Goal: Transaction & Acquisition: Obtain resource

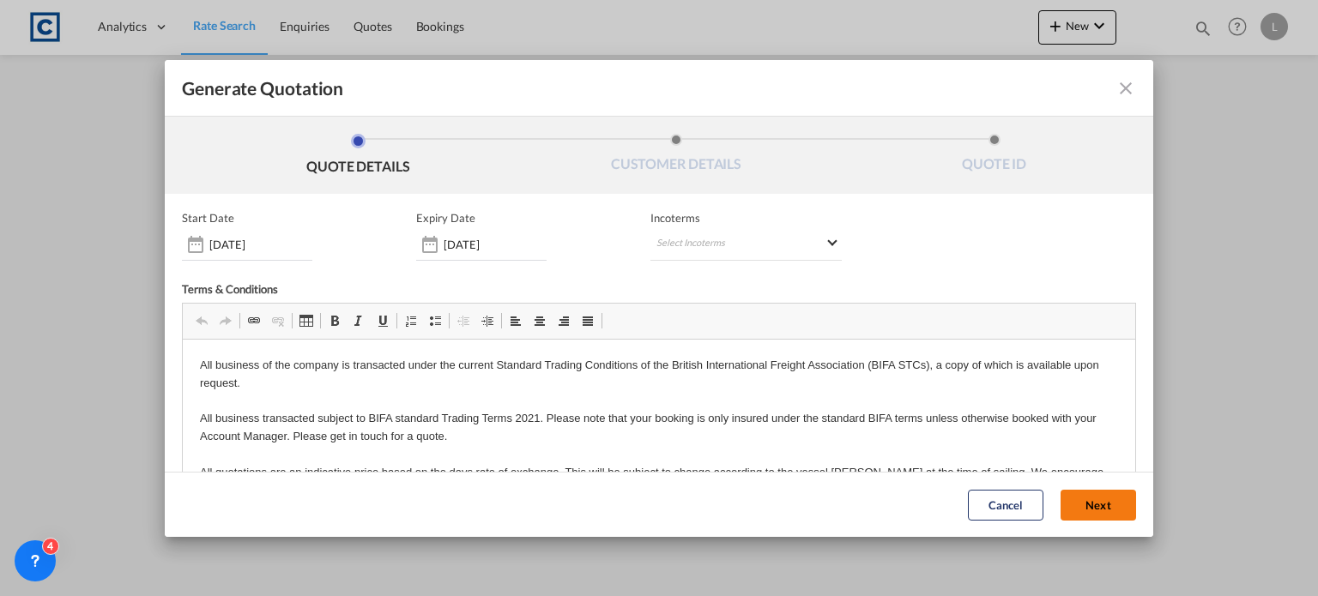
click at [1066, 502] on button "Next" at bounding box center [1098, 505] width 76 height 31
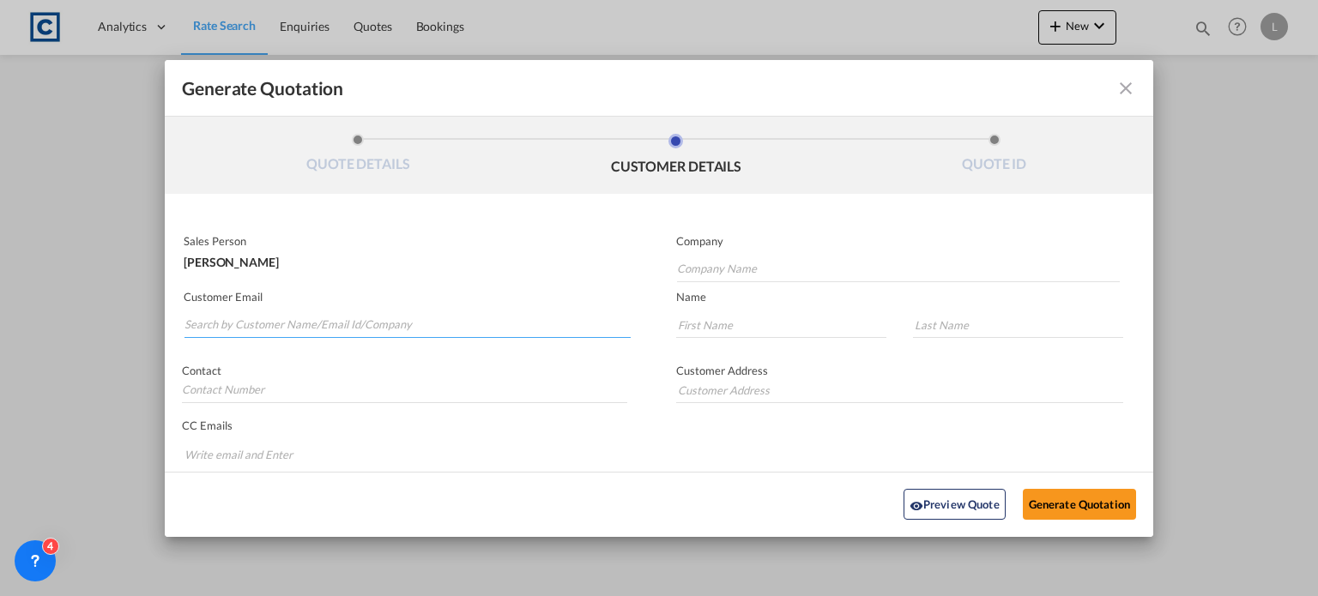
click at [186, 323] on input "Search by Customer Name/Email Id/Company" at bounding box center [407, 325] width 446 height 26
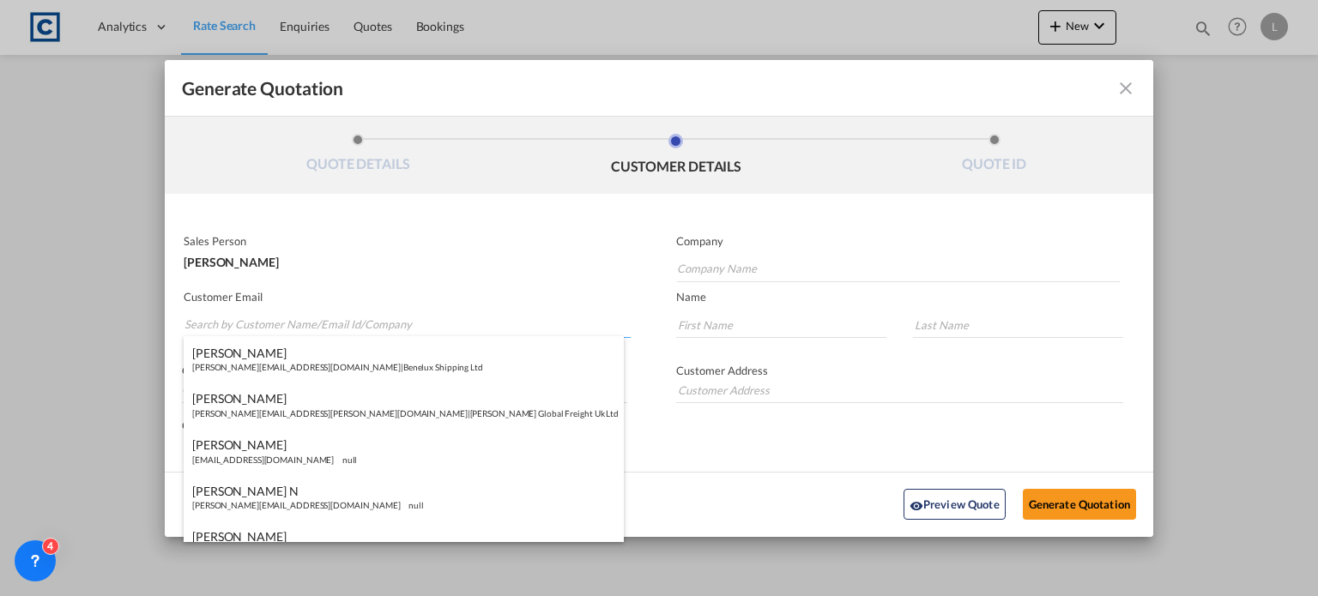
paste input "Locarno Andrea (UK) <Andrea.Locarno@gruber-logistics.com>"
click at [294, 319] on input "Locarno Andrea (UK) <Andrea.Locarno@gruber-logistics.com>" at bounding box center [407, 325] width 446 height 26
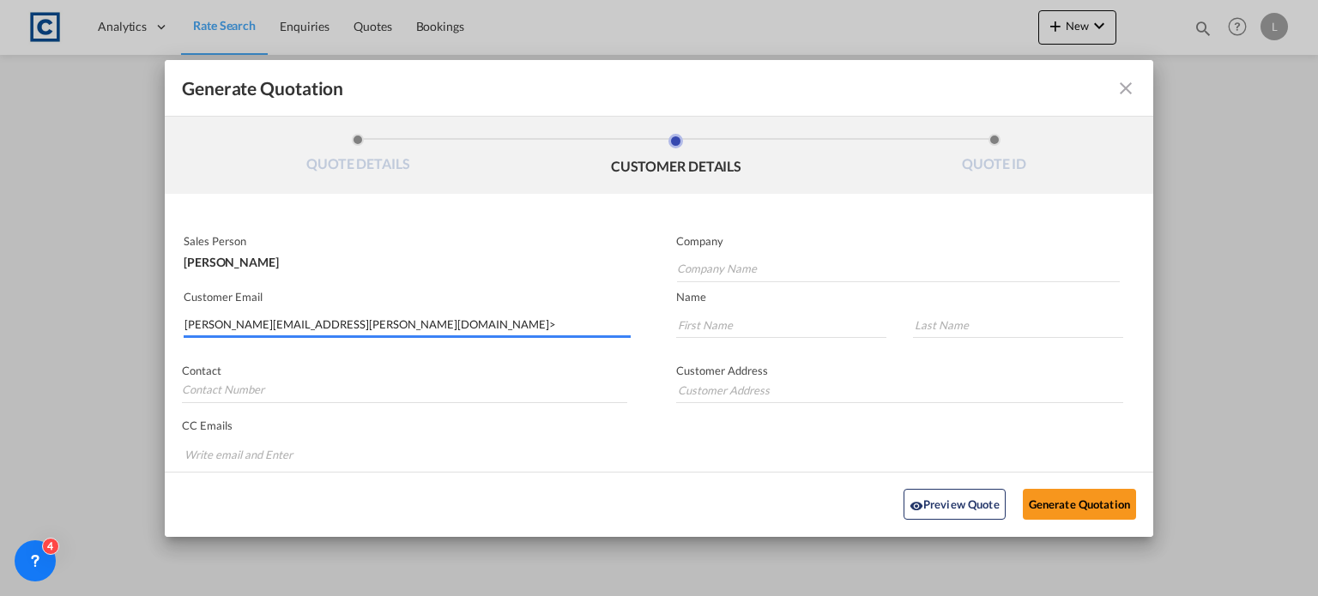
click at [427, 324] on input "Andrea.Locarno@gruber-logistics.com>" at bounding box center [407, 325] width 446 height 26
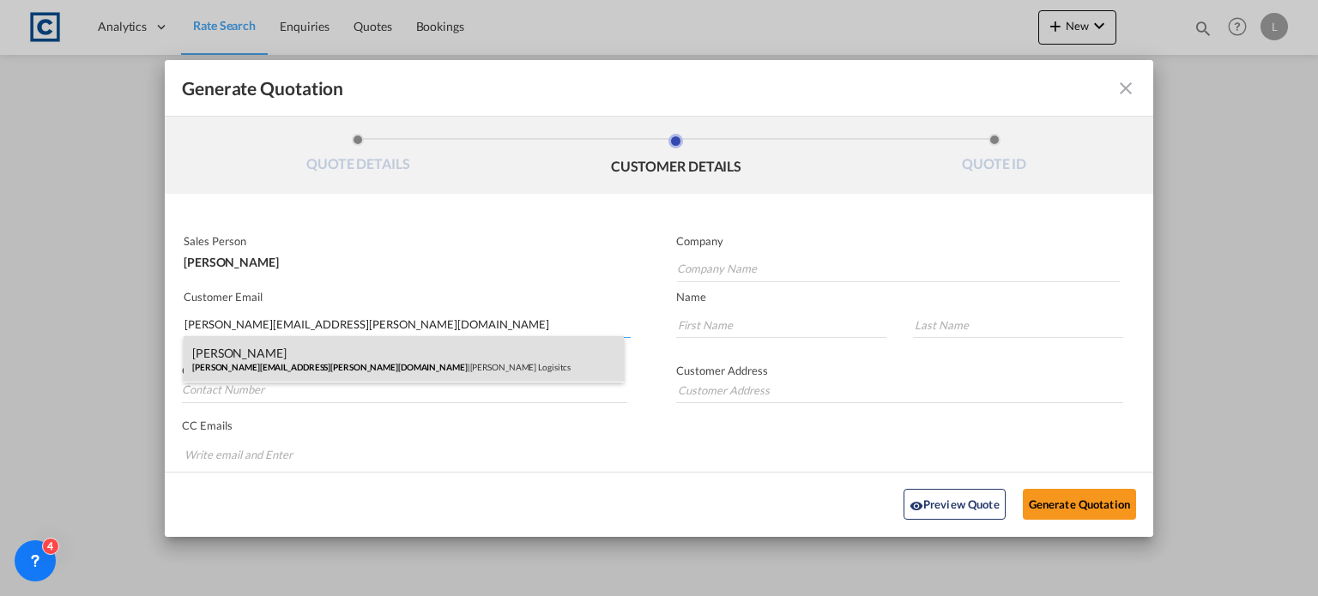
type input "Andrea.Locarno@gruber-logistics.com"
click at [327, 347] on div "Andrea Locarno Andrea.Locarno@gruber-logistics.com | Gruber Logisitcs" at bounding box center [404, 359] width 440 height 46
type input "Gruber Logisitcs"
type input "Andrea"
type input "Locarno"
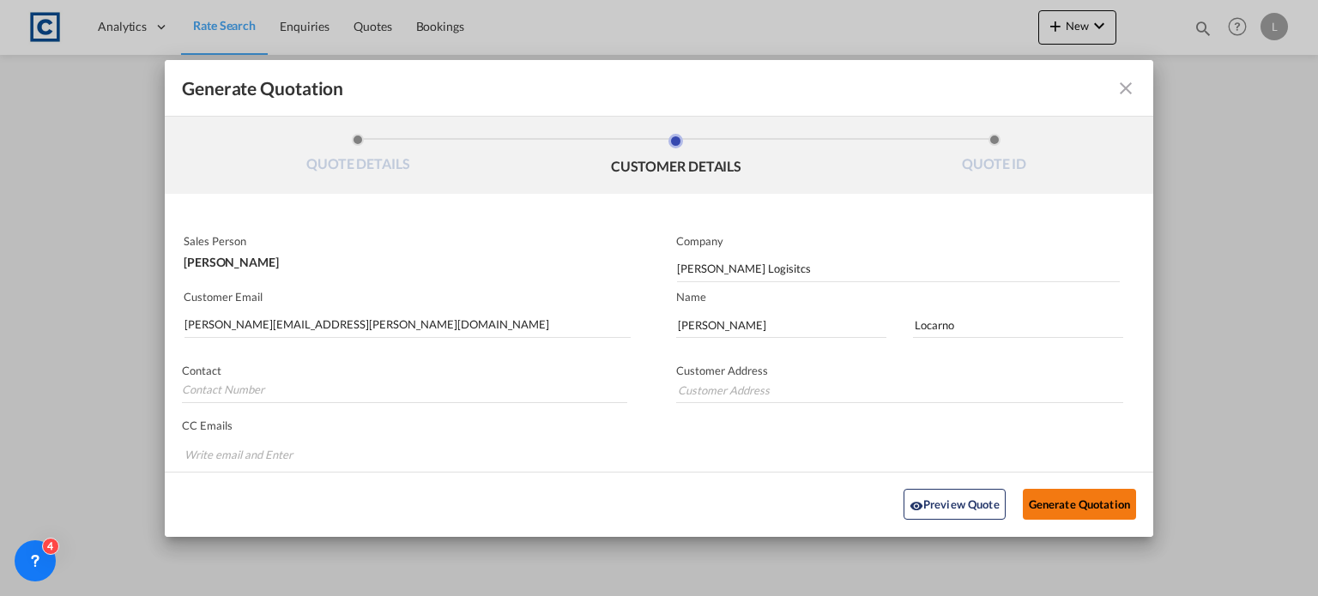
click at [1087, 497] on button "Generate Quotation" at bounding box center [1079, 504] width 113 height 31
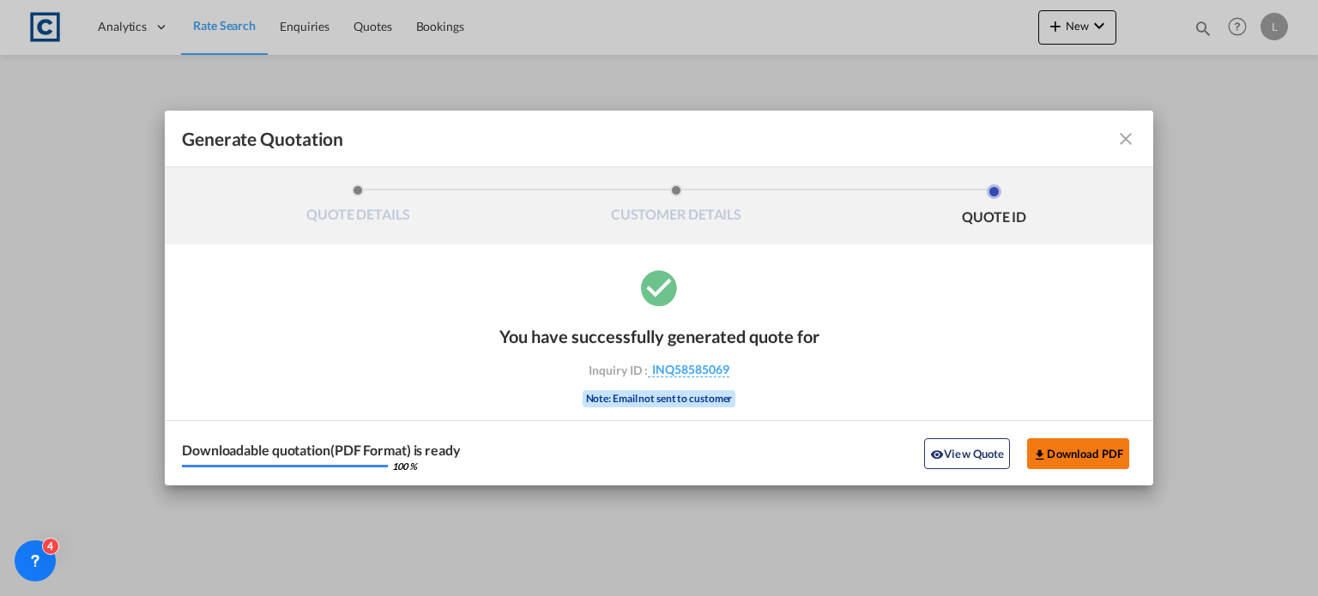
click at [1084, 449] on button "Download PDF" at bounding box center [1078, 453] width 102 height 31
click at [1126, 138] on md-icon "icon-close fg-AAA8AD cursor m-0" at bounding box center [1125, 139] width 21 height 21
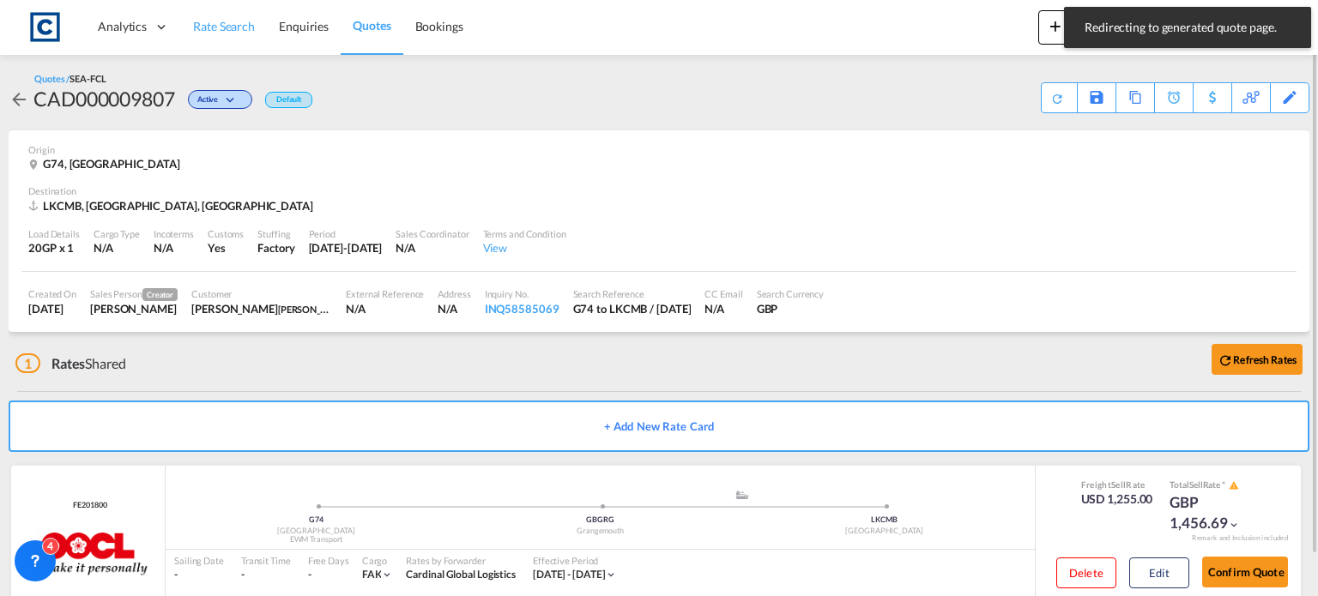
click at [223, 25] on span "Rate Search" at bounding box center [224, 26] width 62 height 15
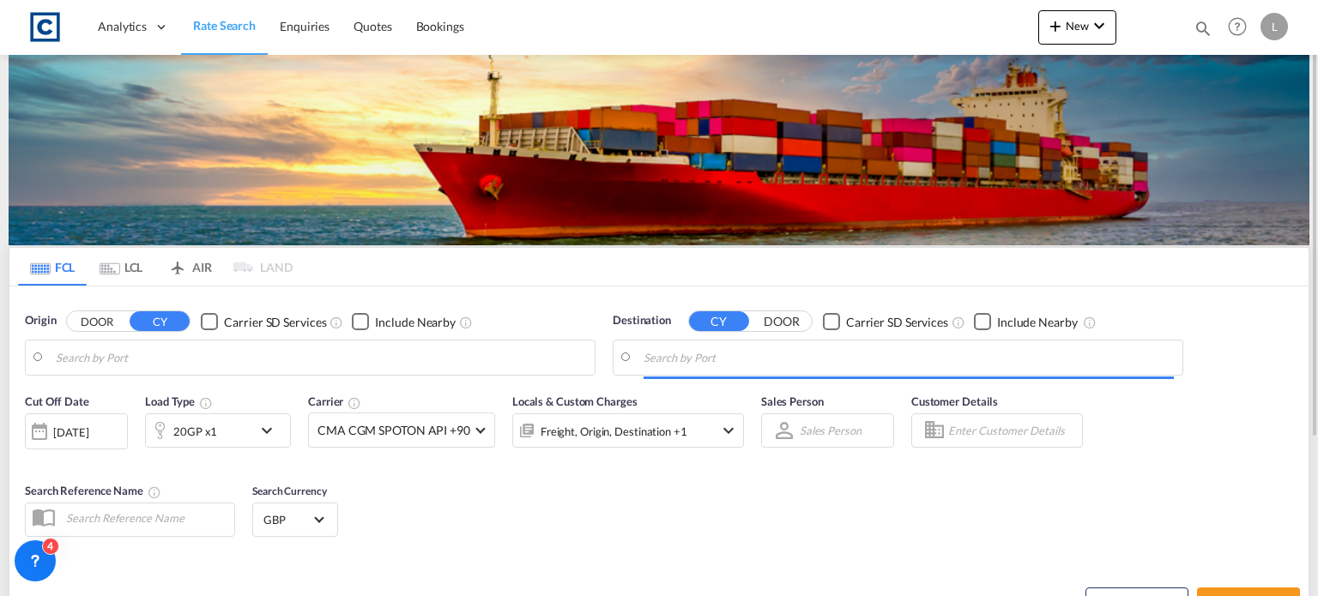
type input "GB-G74, South Lanarkshire"
type input "Colombo, LKCMB"
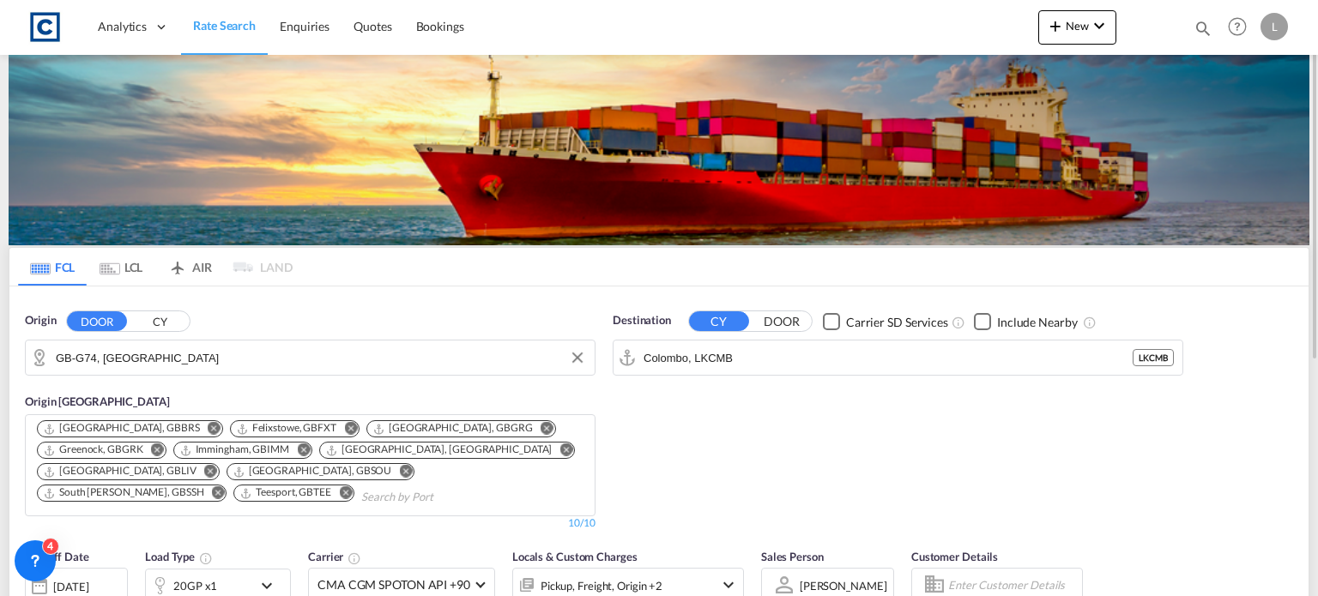
click at [239, 366] on input "GB-G74, South Lanarkshire" at bounding box center [321, 358] width 530 height 26
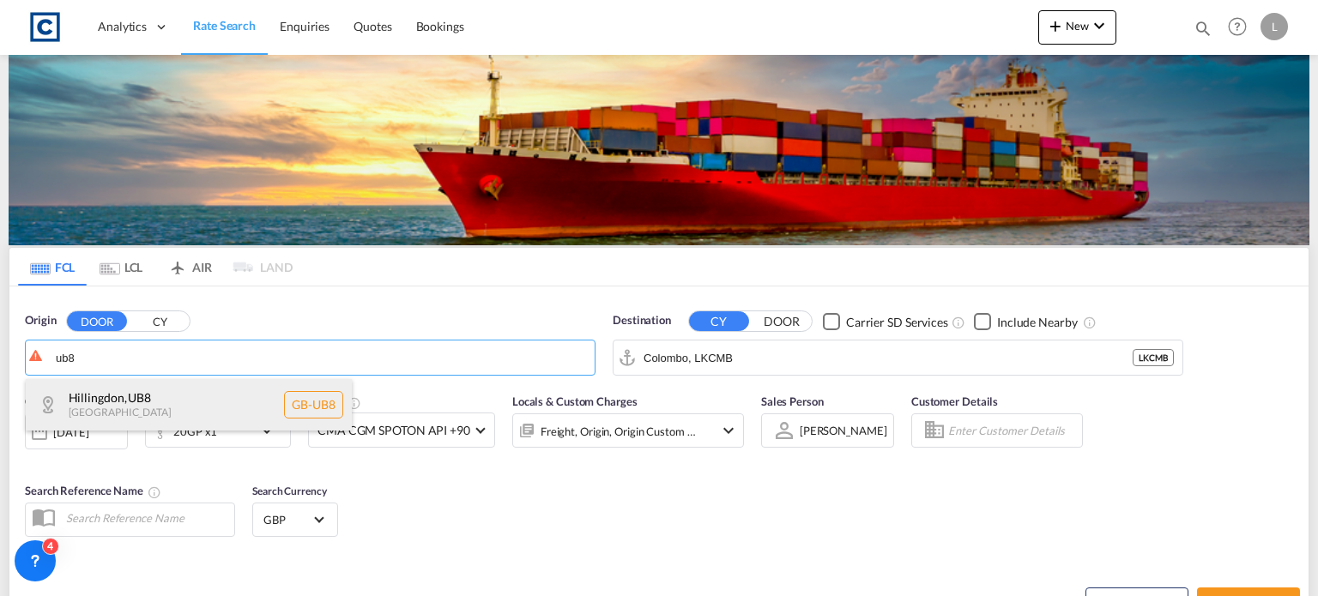
click at [131, 387] on div "Hillingdon , UB8 United Kingdom GB-UB8" at bounding box center [189, 404] width 326 height 51
type input "GB-UB8, Hillingdon"
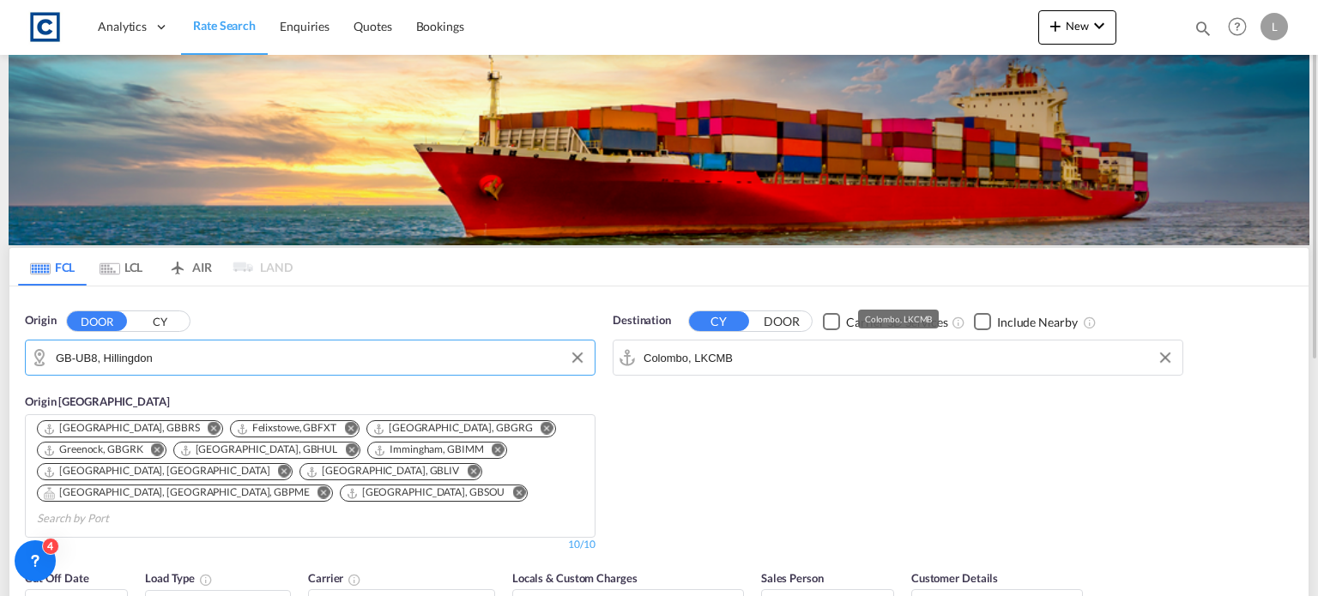
click at [760, 356] on input "Colombo, LKCMB" at bounding box center [908, 358] width 530 height 26
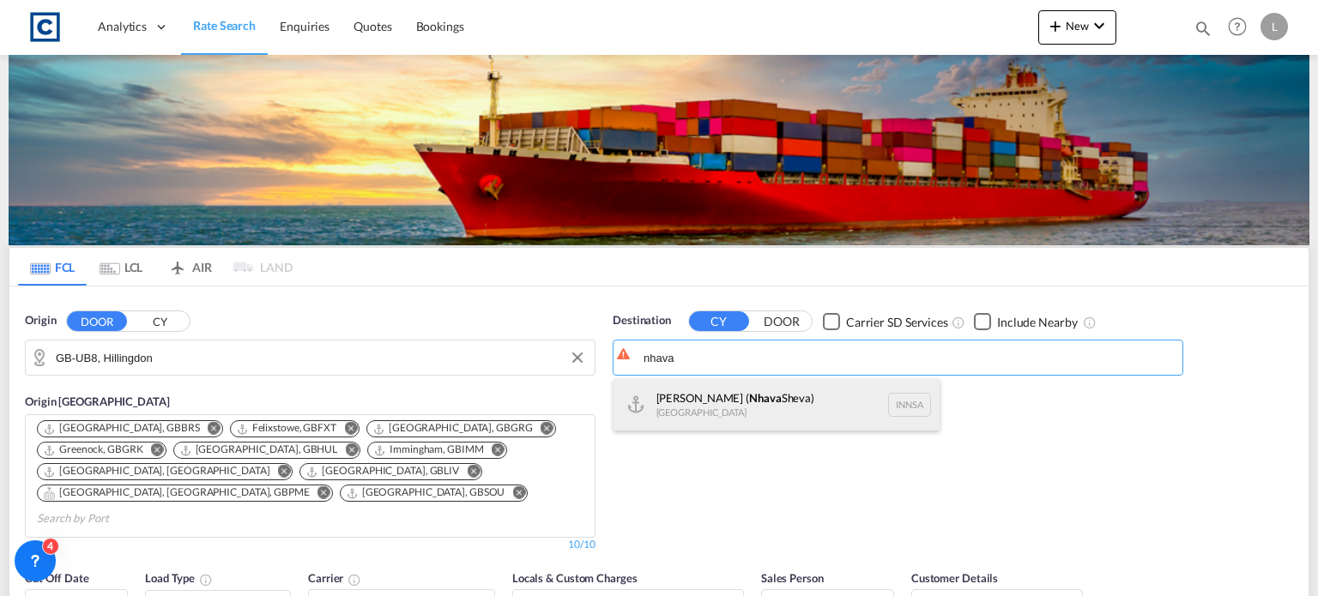
click at [752, 408] on div "Jawaharlal Nehru ( Nhava Sheva) India INNSA" at bounding box center [776, 404] width 326 height 51
type input "[PERSON_NAME] ([PERSON_NAME]), [GEOGRAPHIC_DATA]"
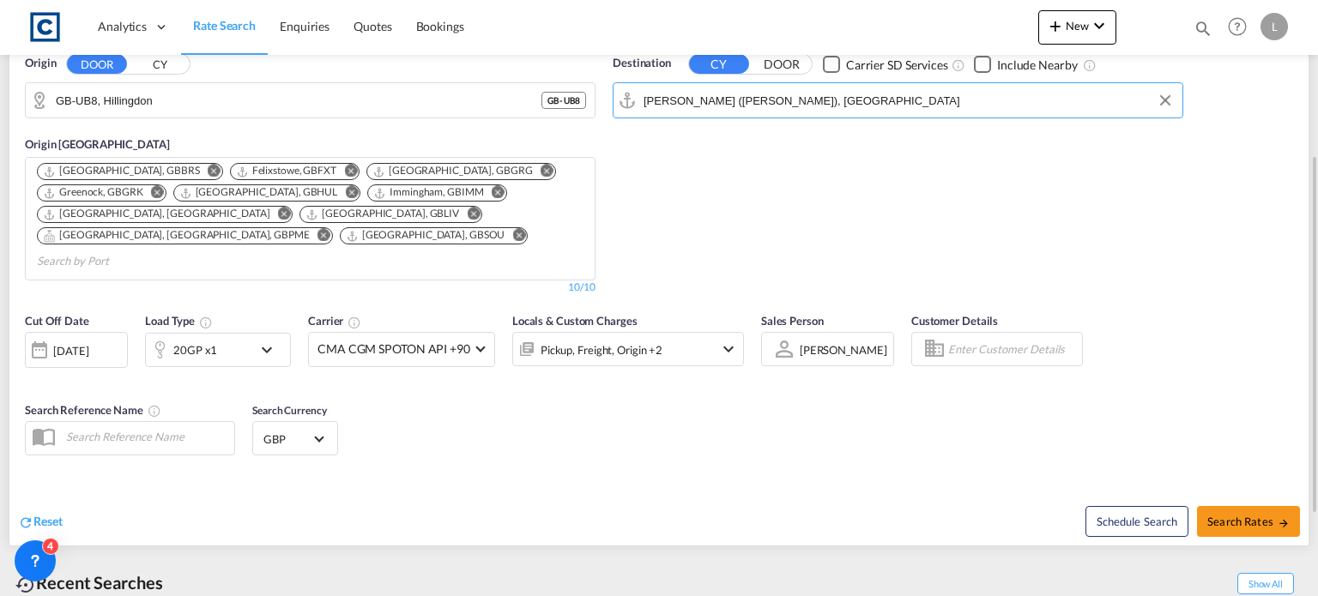
scroll to position [343, 0]
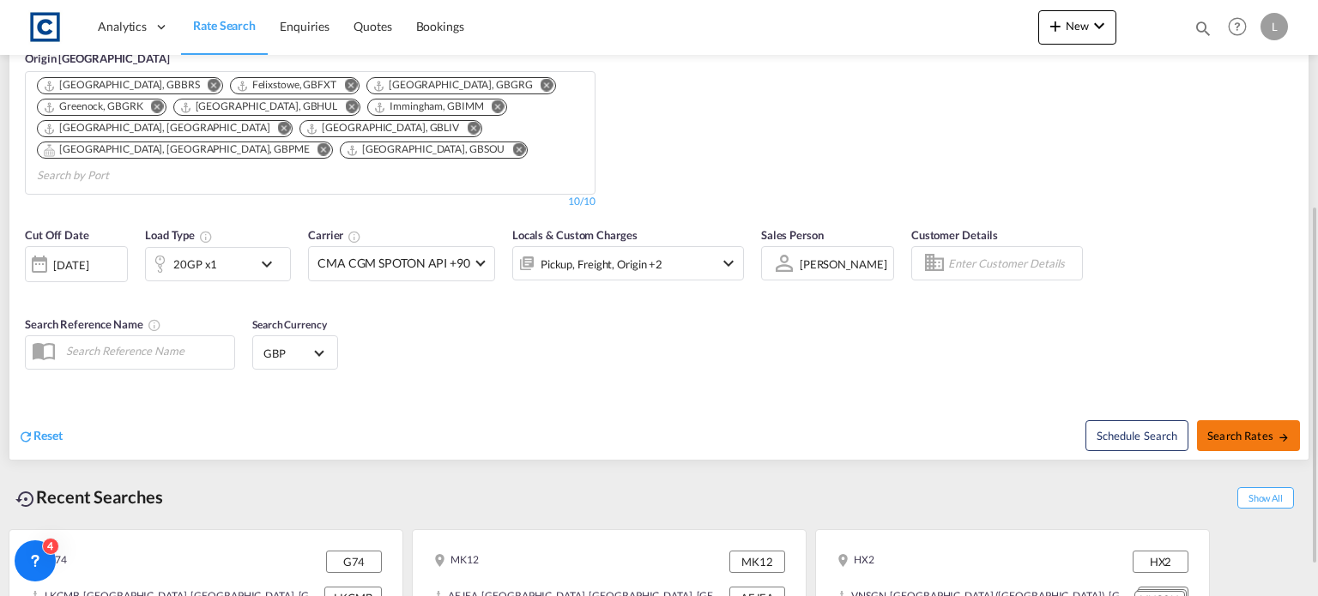
click at [1230, 429] on span "Search Rates" at bounding box center [1248, 436] width 82 height 14
type input "UB8 to INNSA / [DATE]"
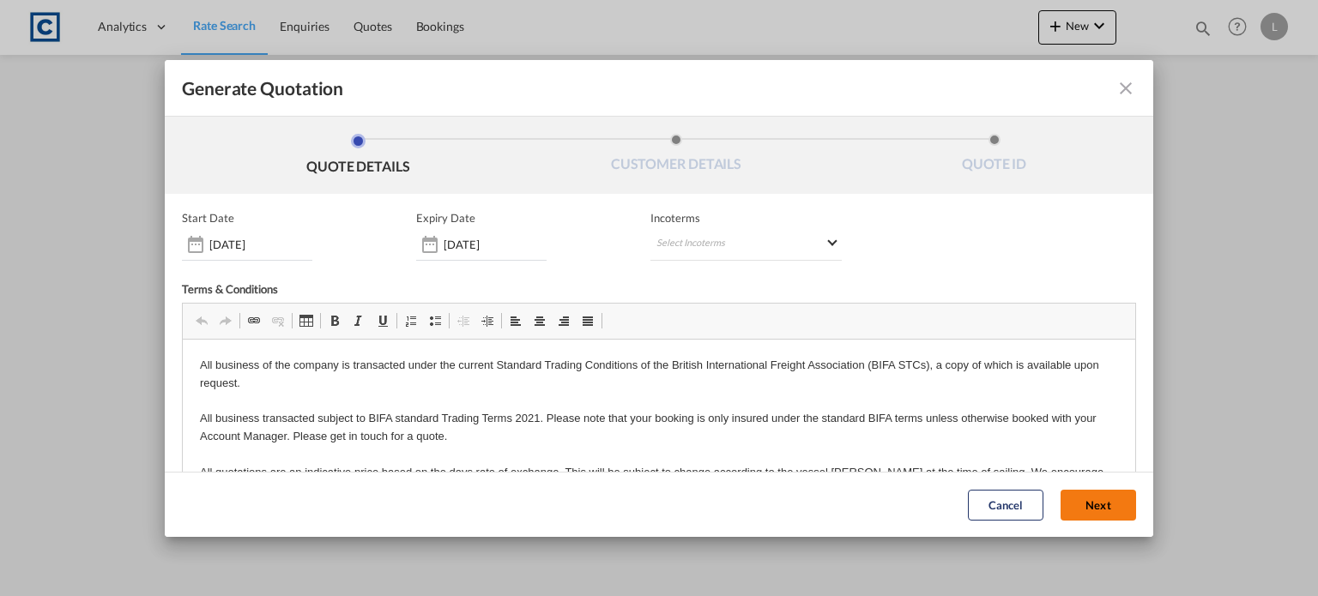
click at [1083, 493] on button "Next" at bounding box center [1098, 505] width 76 height 31
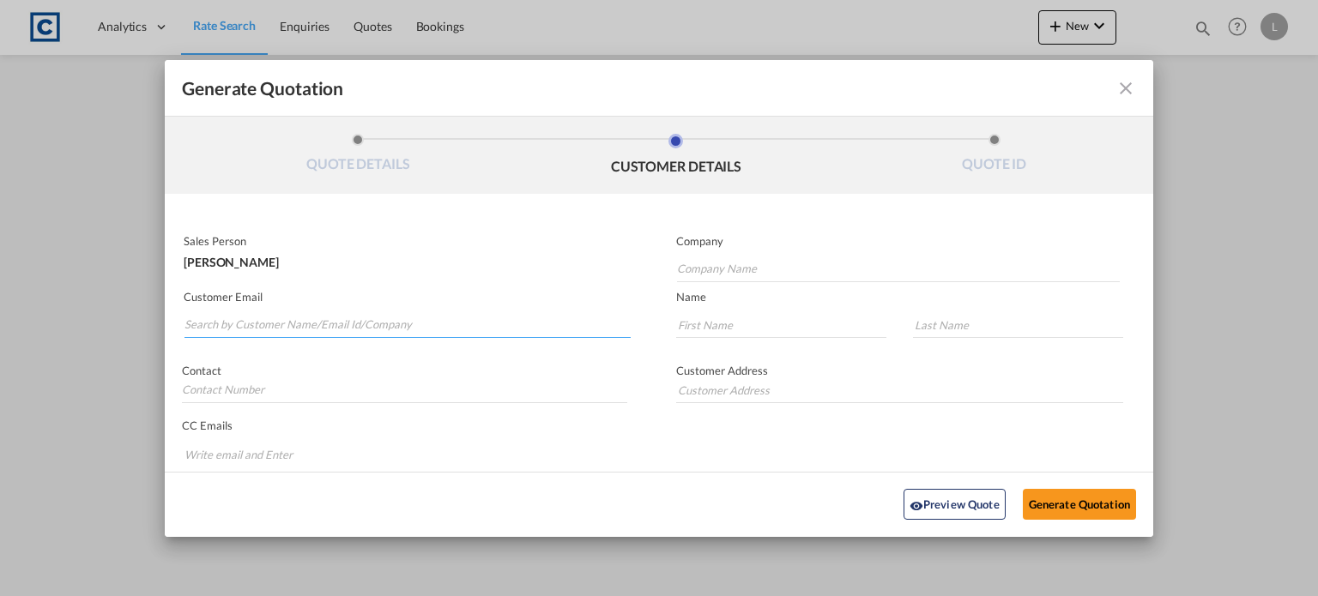
click at [213, 320] on input "Search by Customer Name/Email Id/Company" at bounding box center [407, 325] width 446 height 26
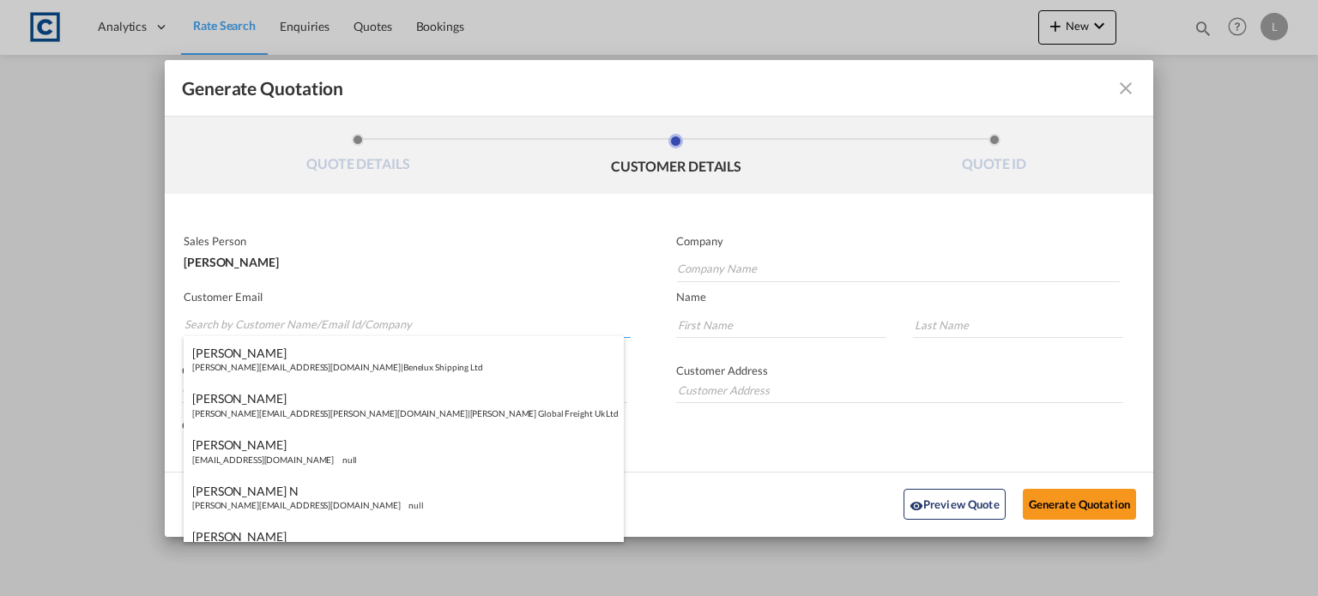
paste input "[EMAIL_ADDRESS][DOMAIN_NAME]"
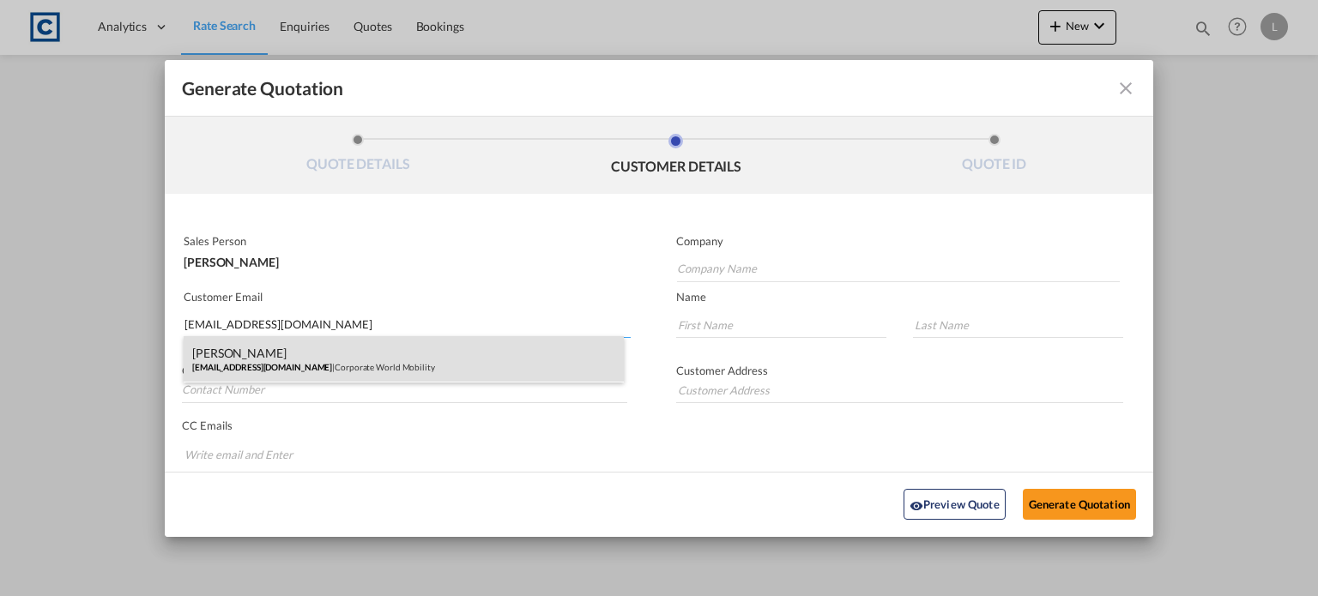
type input "[EMAIL_ADDRESS][DOMAIN_NAME]"
click at [337, 353] on div "[PERSON_NAME] [EMAIL_ADDRESS][DOMAIN_NAME] | Corporate World Mobility" at bounding box center [404, 359] width 440 height 46
type input "Corporate World Mobility"
type input "[PERSON_NAME]"
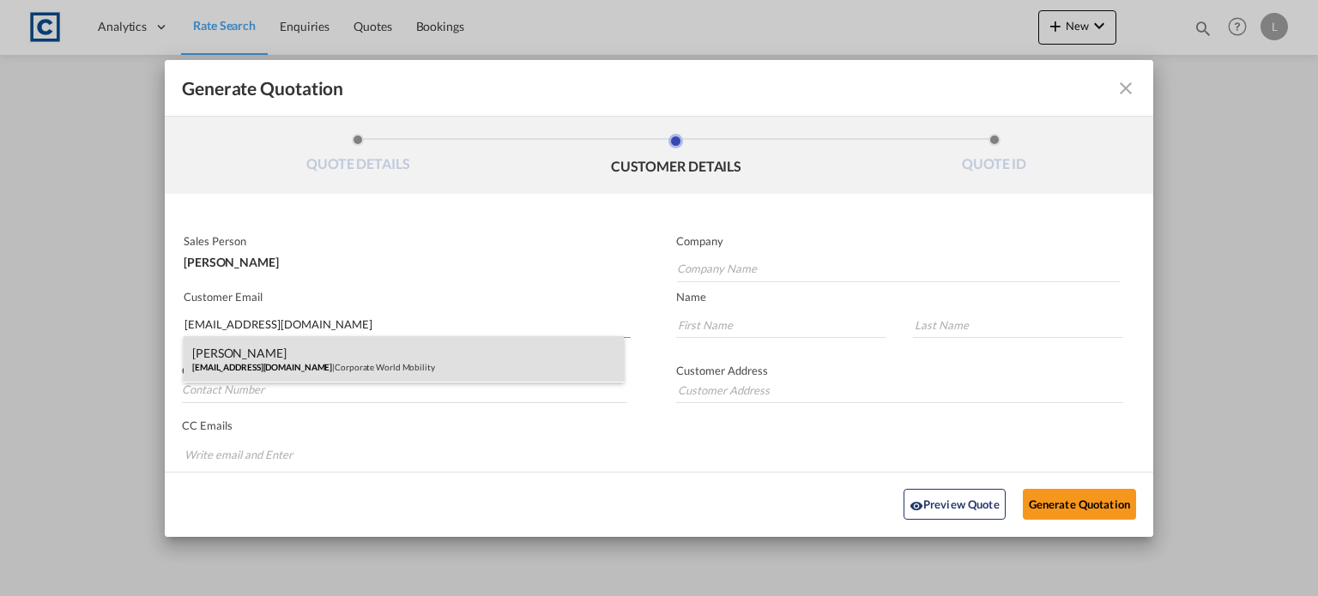
type input "PH: [PHONE_NUMBER]"
type input "[GEOGRAPHIC_DATA], [STREET_ADDRESS]"
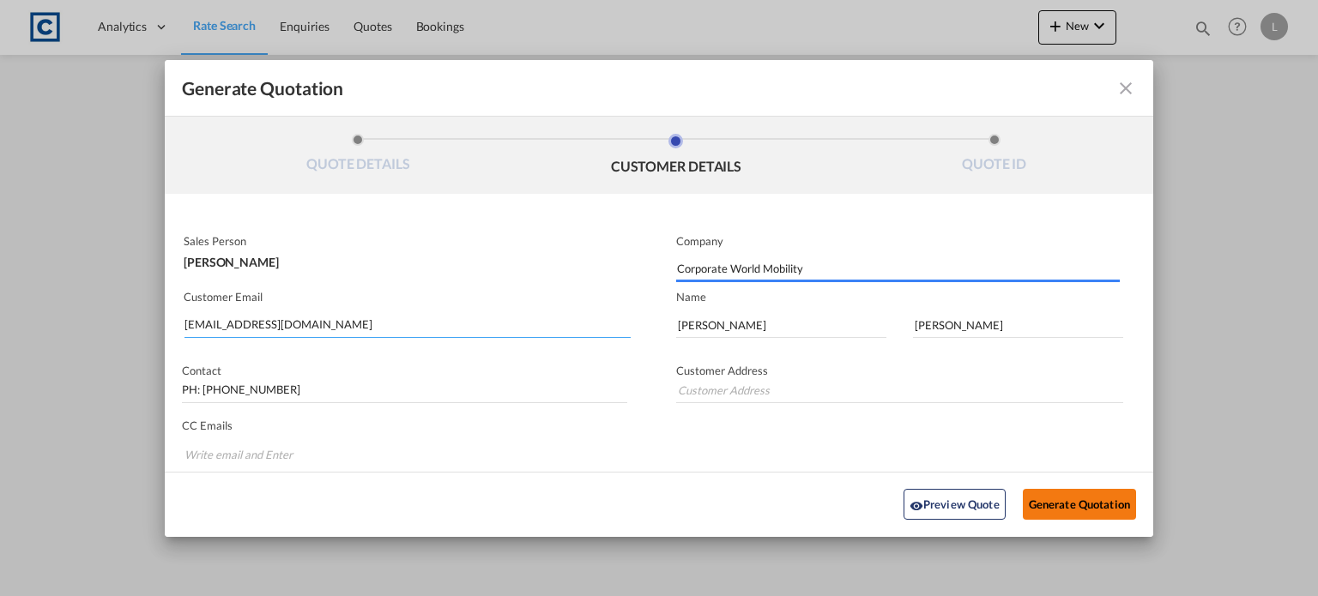
type input "[GEOGRAPHIC_DATA], [STREET_ADDRESS]"
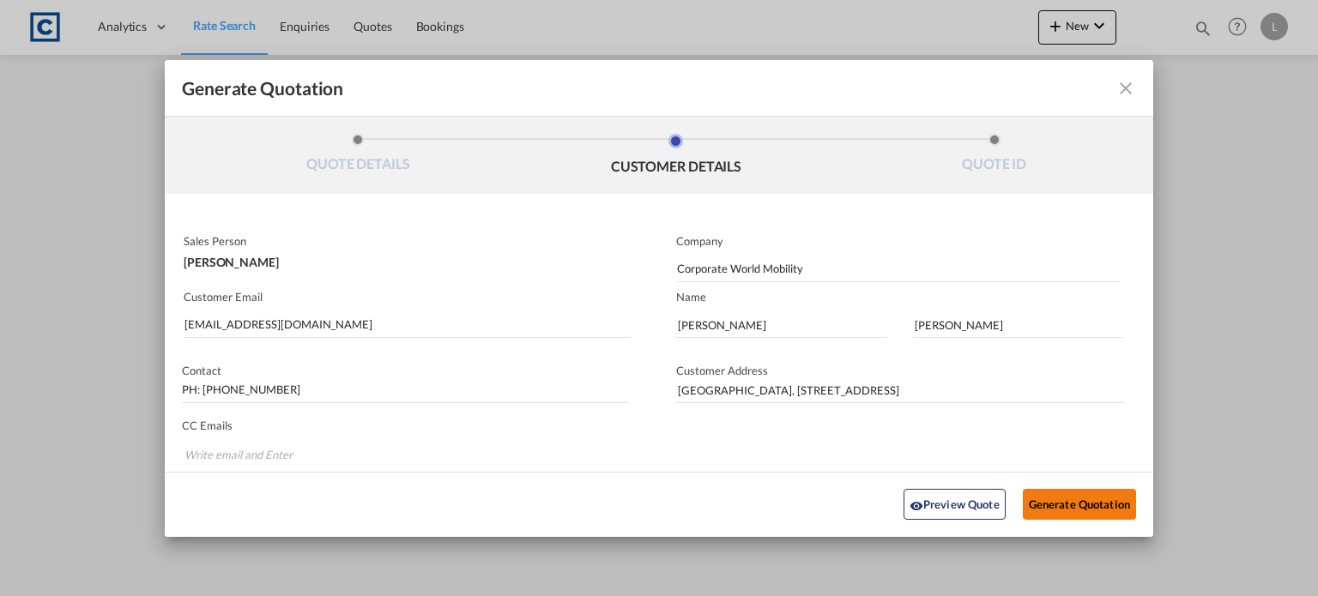
click at [1054, 498] on button "Generate Quotation" at bounding box center [1079, 504] width 113 height 31
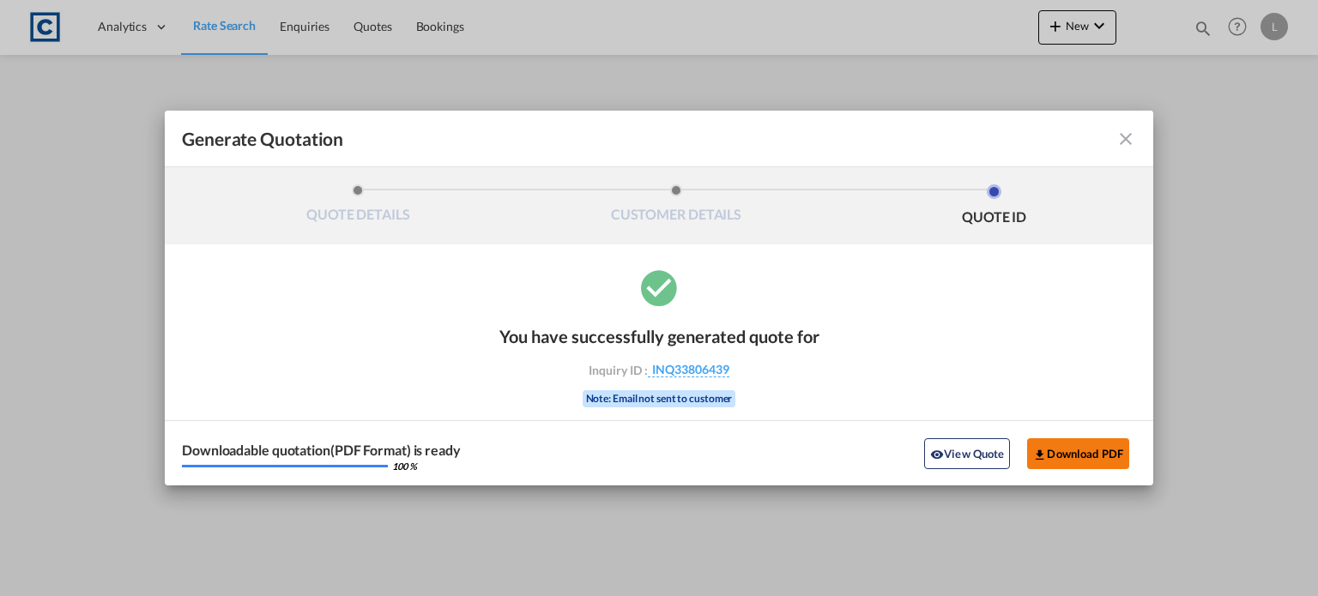
click at [1054, 451] on button "Download PDF" at bounding box center [1078, 453] width 102 height 31
click at [1123, 136] on md-icon "icon-close fg-AAA8AD cursor m-0" at bounding box center [1125, 139] width 21 height 21
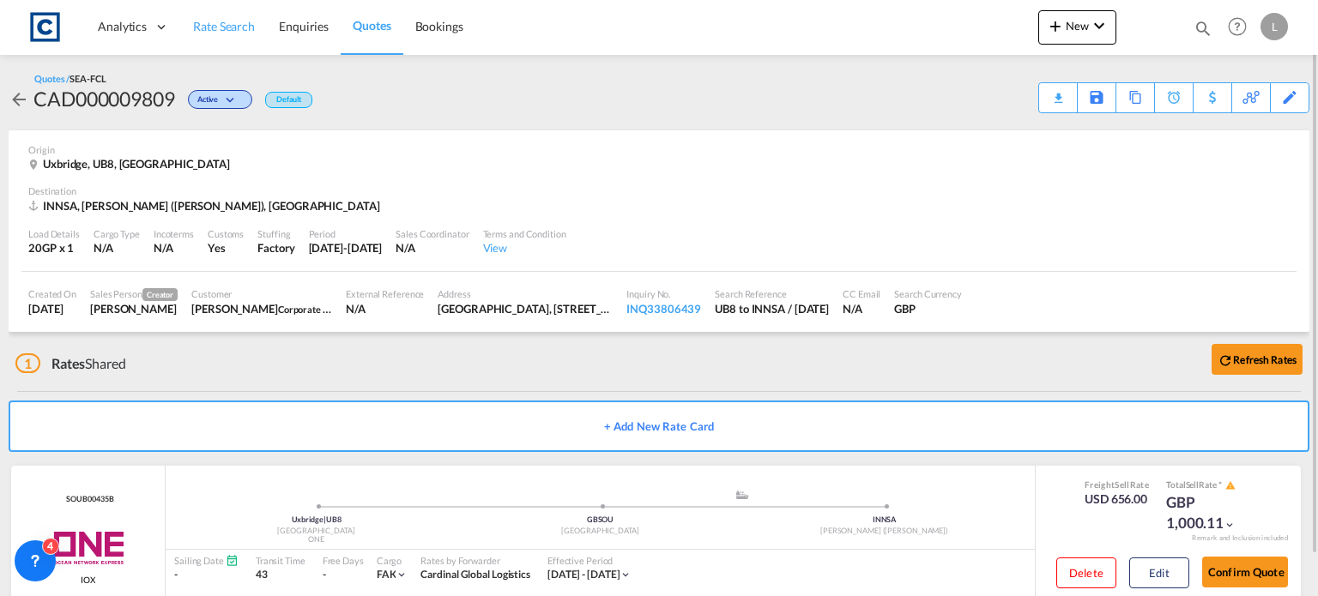
click at [227, 29] on span "Rate Search" at bounding box center [224, 26] width 62 height 15
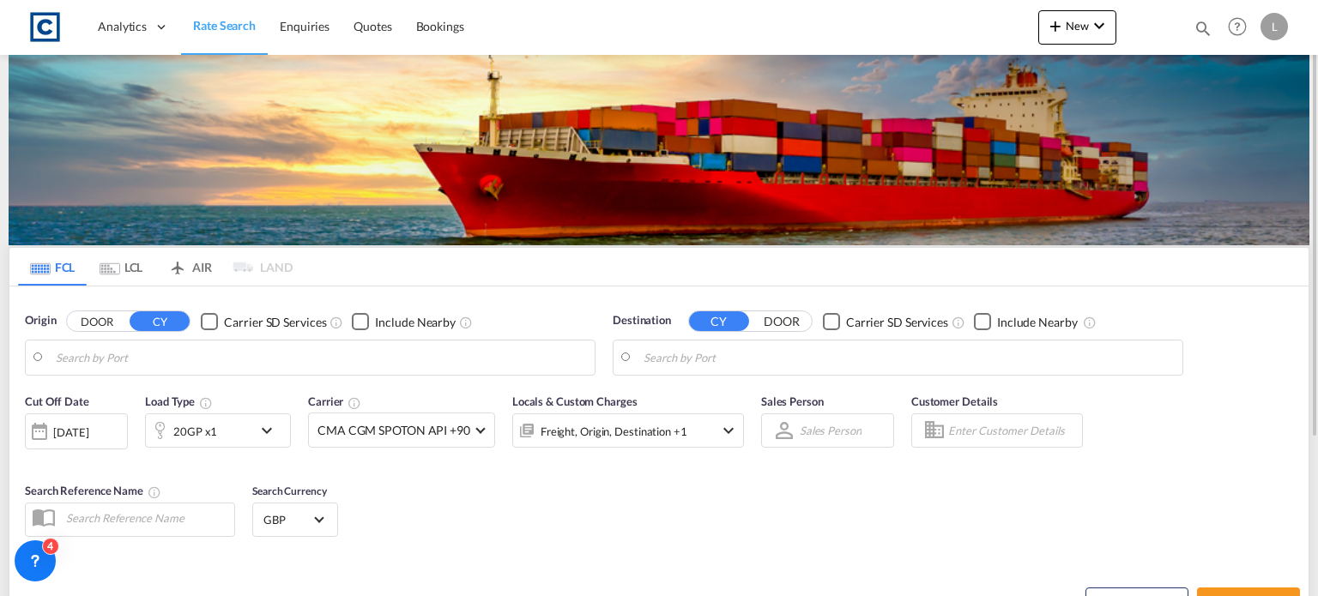
type input "GB-UB8, Hillingdon"
type input "[PERSON_NAME] ([PERSON_NAME]), [GEOGRAPHIC_DATA]"
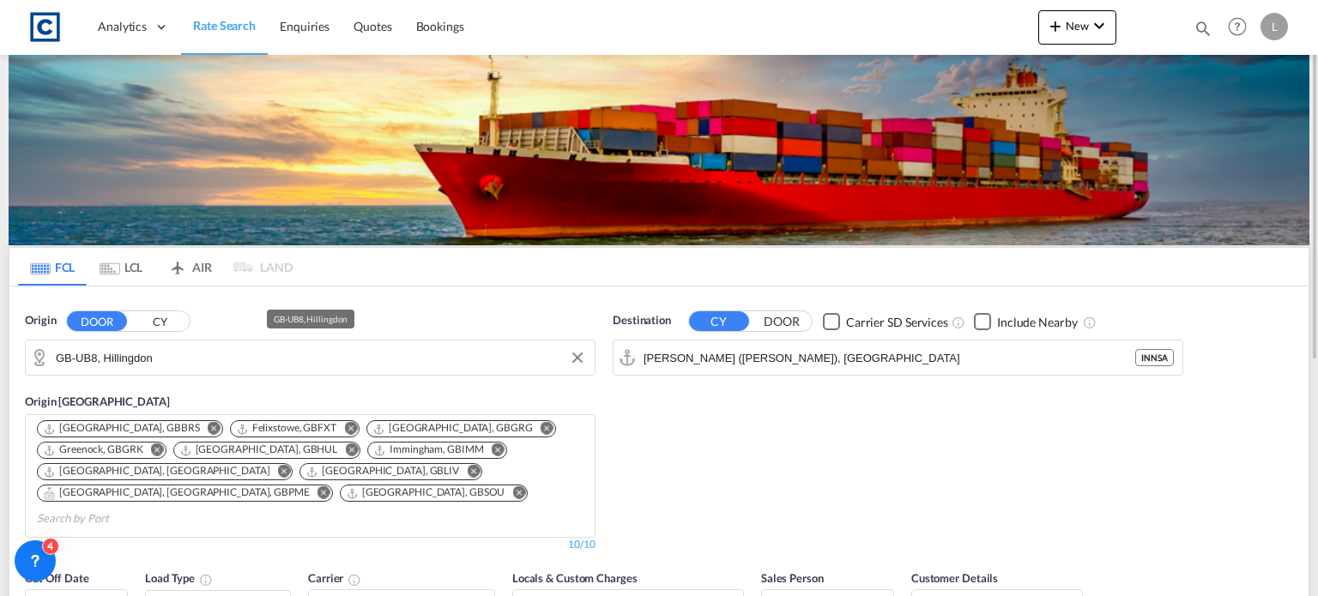
click at [180, 360] on input "GB-UB8, Hillingdon" at bounding box center [321, 358] width 530 height 26
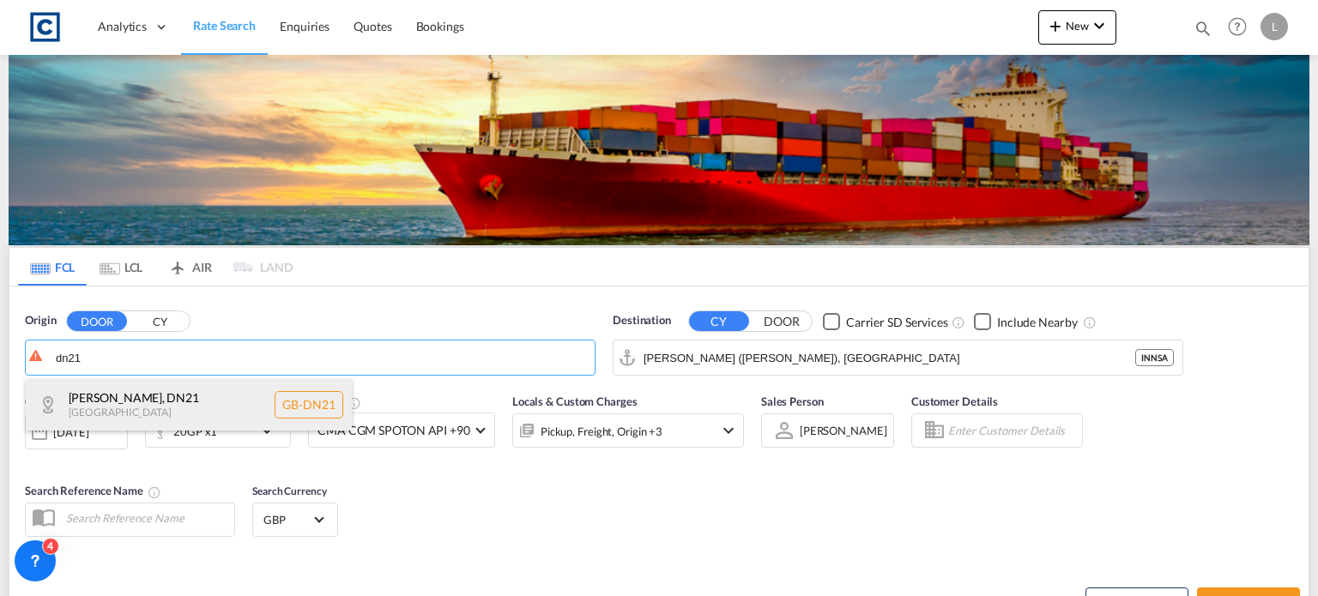
click at [191, 400] on div "[PERSON_NAME] , DN21 [GEOGRAPHIC_DATA] [GEOGRAPHIC_DATA]-DN21" at bounding box center [189, 404] width 326 height 51
type input "GB-DN21, [PERSON_NAME]"
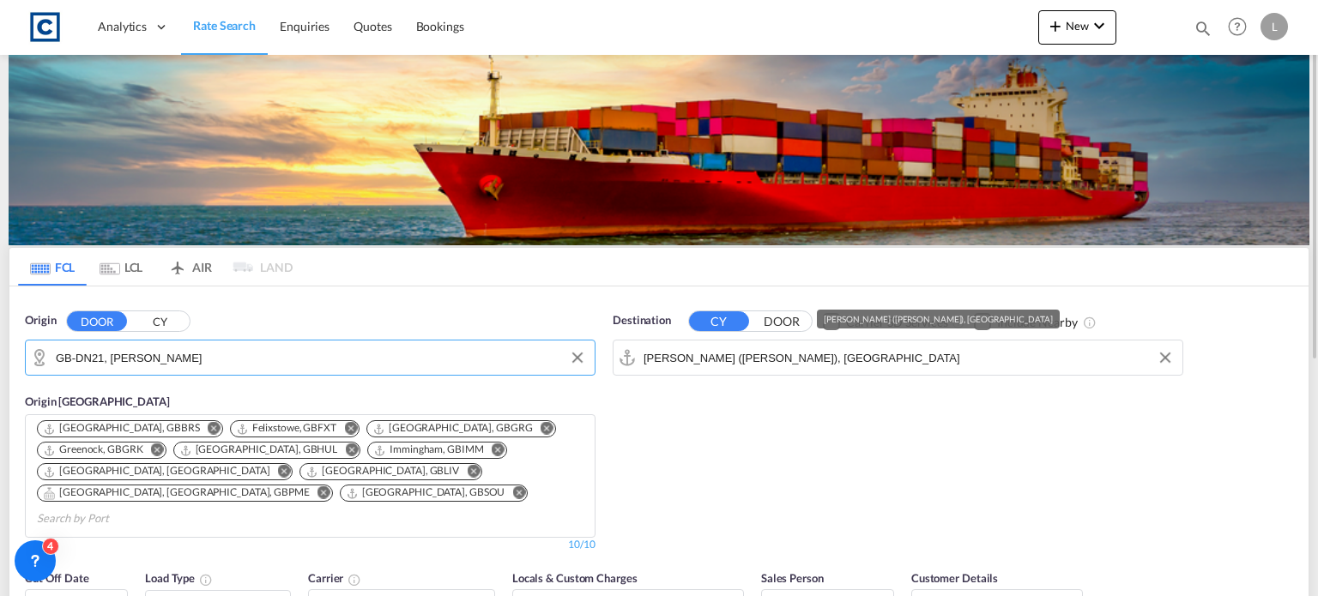
click at [867, 353] on input "[PERSON_NAME] ([PERSON_NAME]), [GEOGRAPHIC_DATA]" at bounding box center [908, 358] width 530 height 26
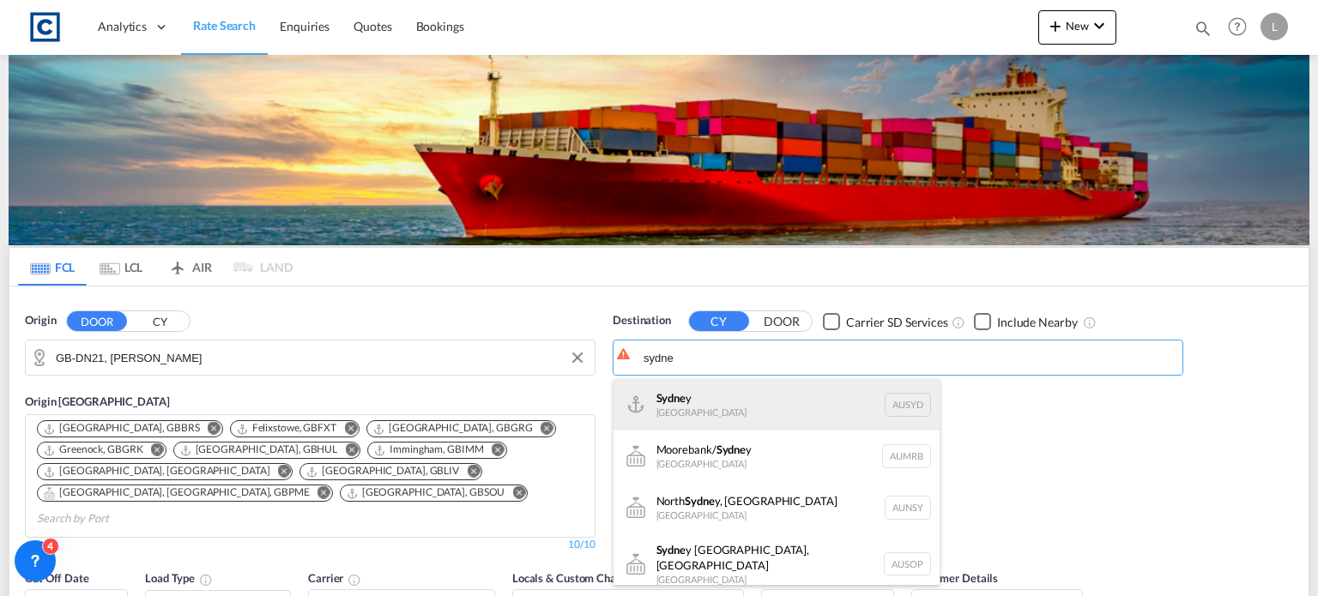
click at [675, 408] on div "Sydne y [GEOGRAPHIC_DATA] AUSYD" at bounding box center [776, 404] width 326 height 51
type input "[GEOGRAPHIC_DATA], AUSYD"
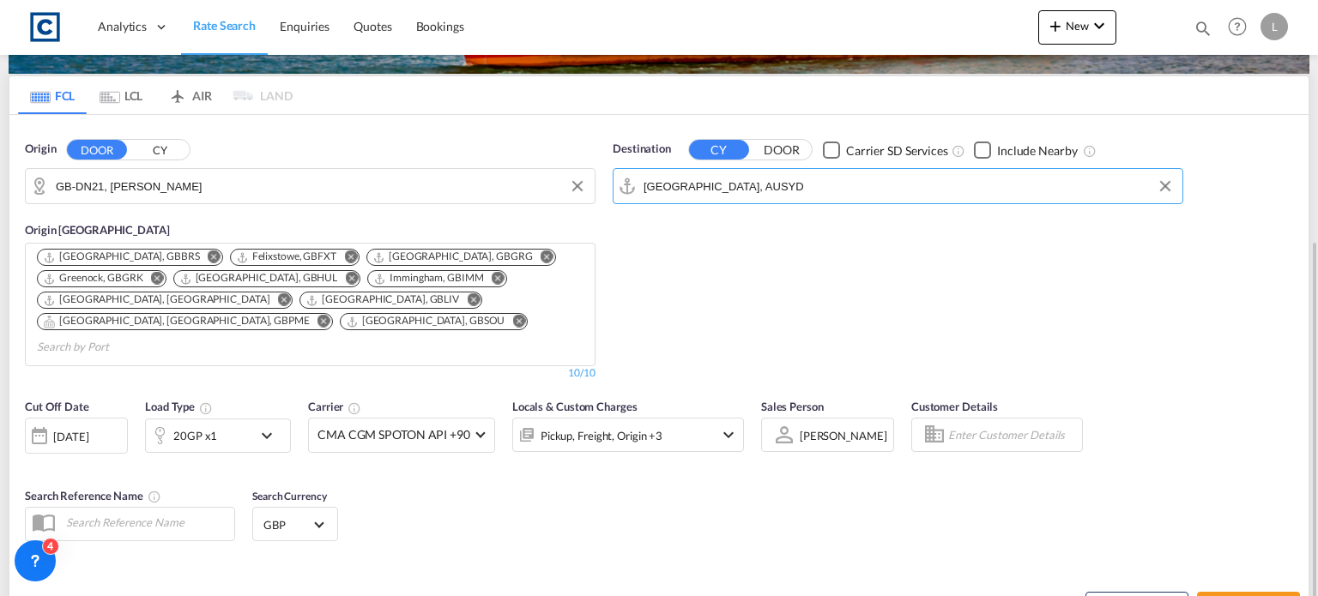
scroll to position [257, 0]
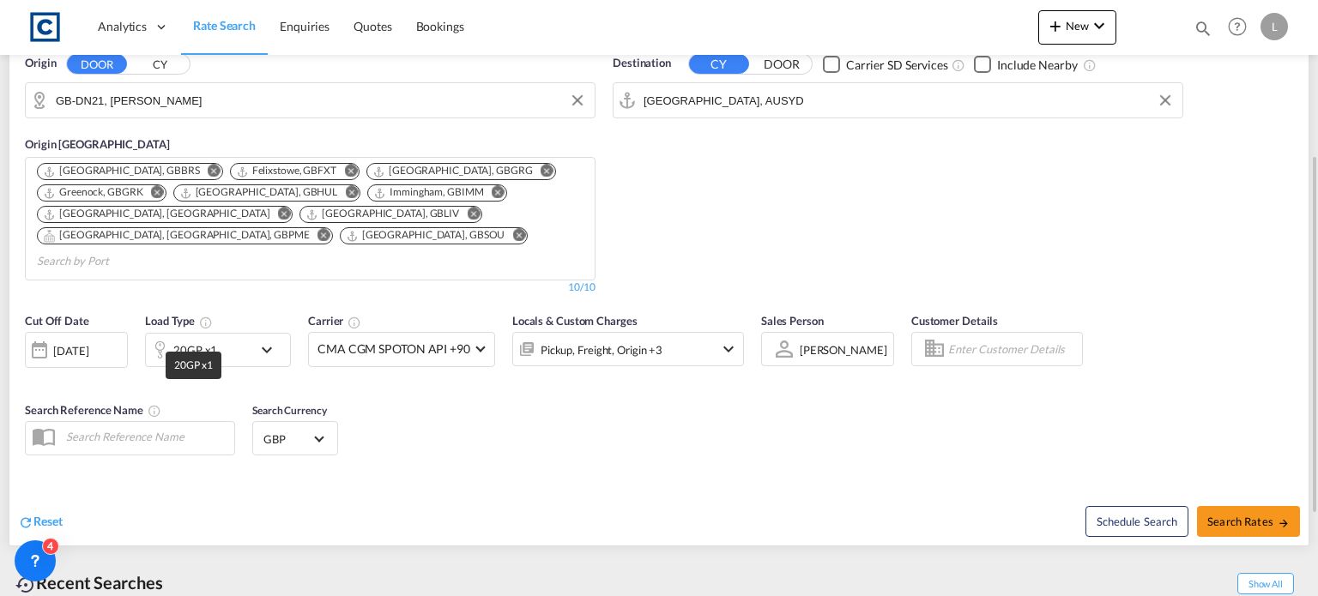
click at [202, 338] on div "20GP x1" at bounding box center [195, 350] width 44 height 24
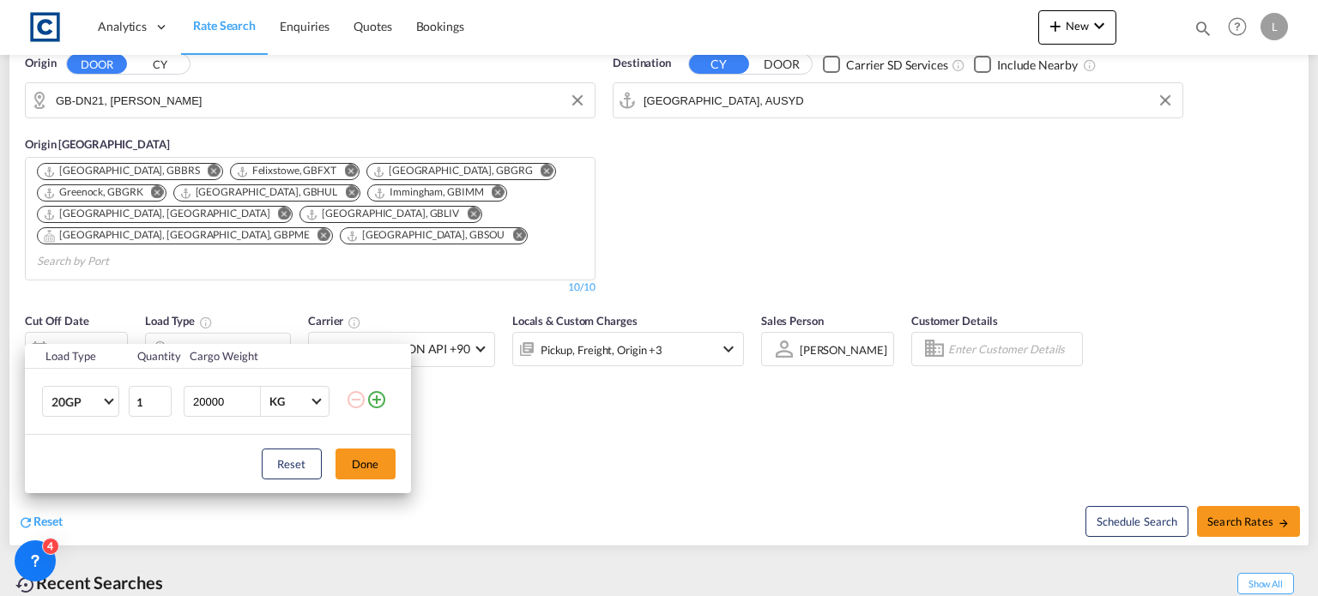
click at [374, 401] on md-icon "icon-plus-circle-outline" at bounding box center [376, 400] width 21 height 21
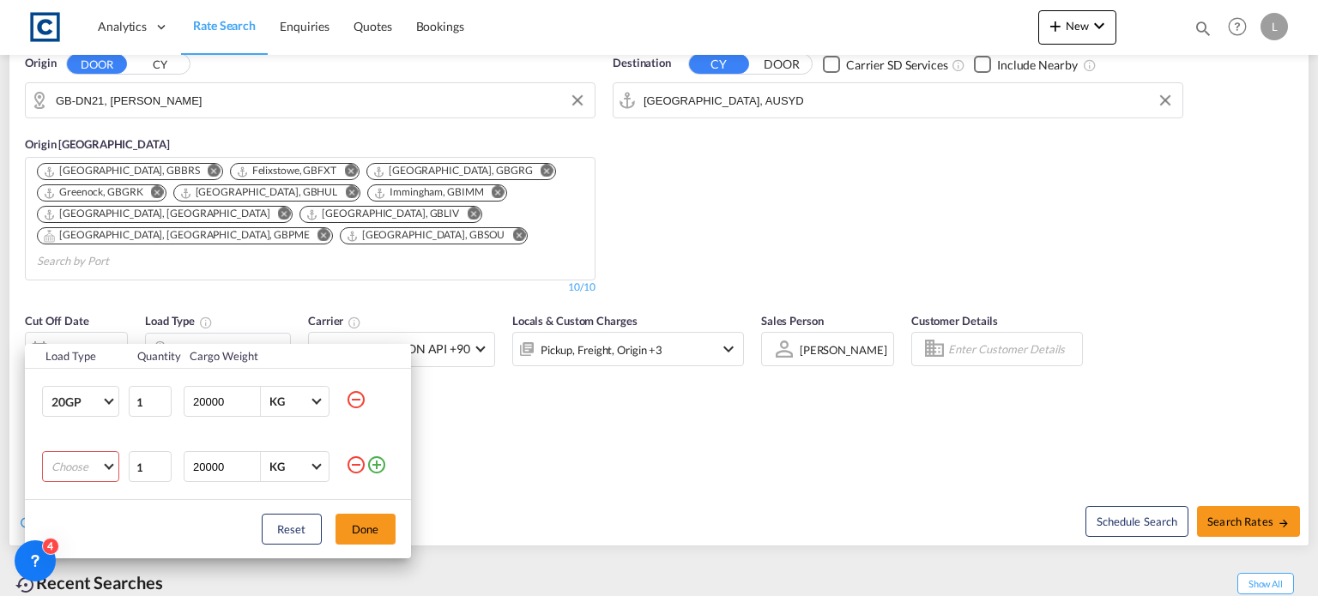
click at [58, 468] on md-select "Choose 20GP 40GP 40HC 45HC 20RE 40RE 40HR 20OT 40OT 20FR 40FR 40NR 20NR 45S 20T…" at bounding box center [80, 466] width 77 height 31
click at [77, 466] on div "40HC" at bounding box center [66, 471] width 30 height 15
click at [353, 528] on button "Done" at bounding box center [365, 529] width 60 height 31
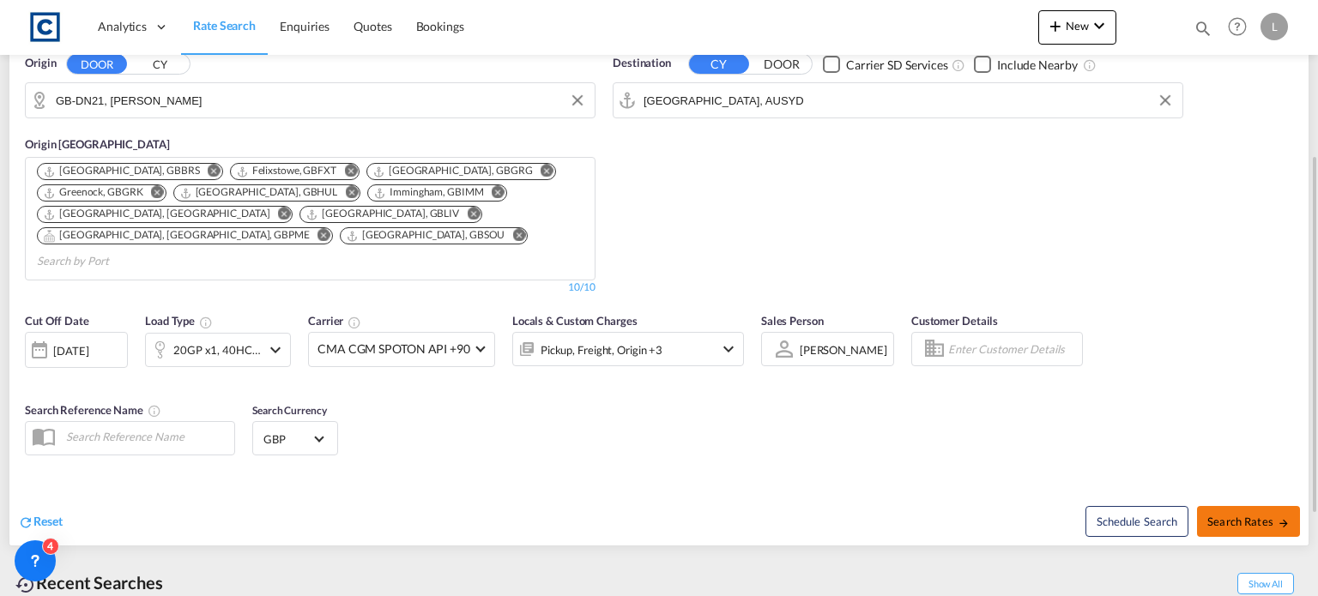
click at [1253, 515] on span "Search Rates" at bounding box center [1248, 522] width 82 height 14
type input "DN21 to AUSYD / [DATE]"
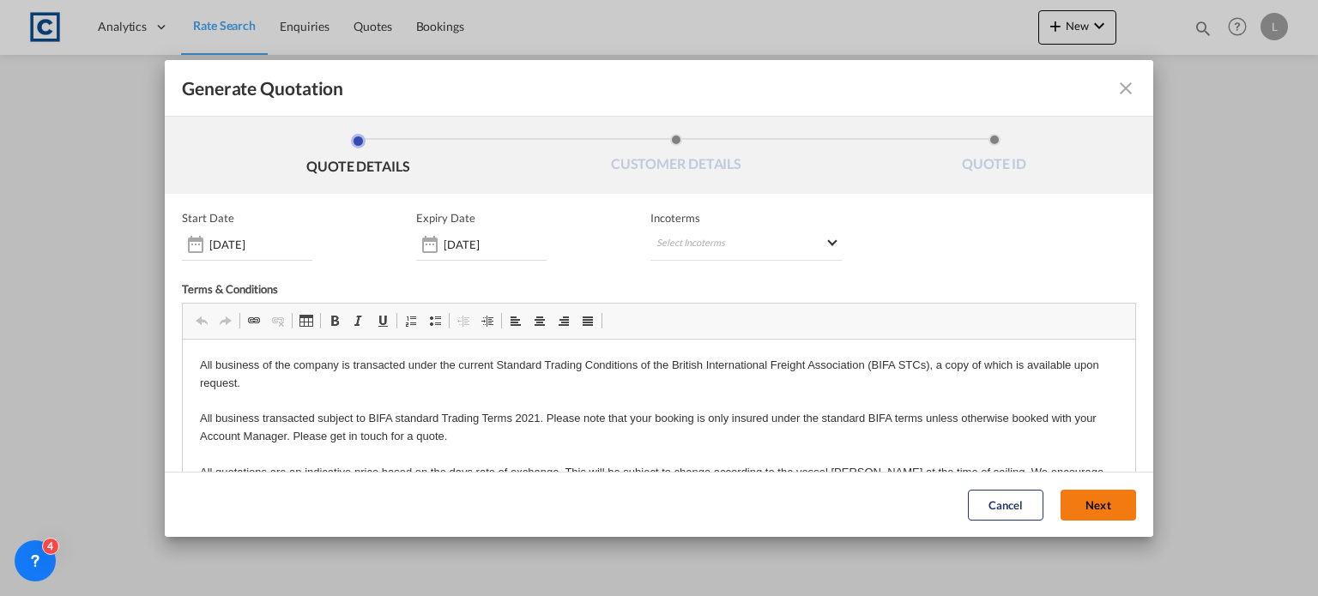
click at [1061, 498] on button "Next" at bounding box center [1098, 505] width 76 height 31
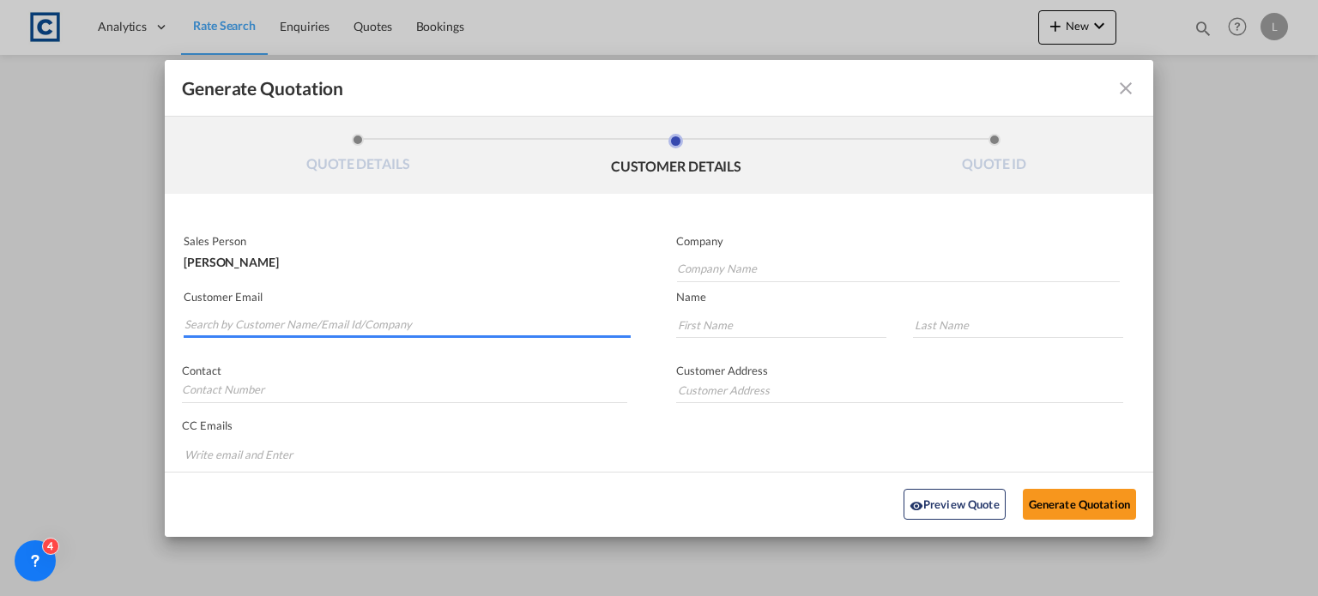
click at [202, 315] on input "Search by Customer Name/Email Id/Company" at bounding box center [407, 325] width 446 height 26
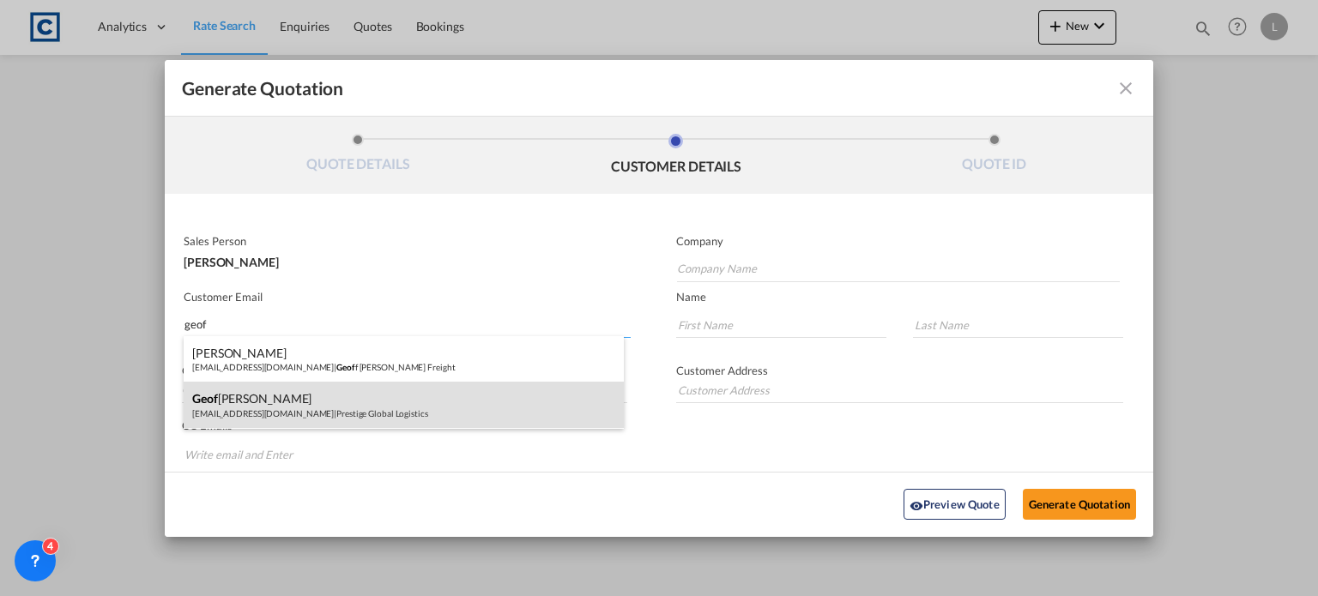
type input "geof"
click at [260, 408] on div "[PERSON_NAME] [EMAIL_ADDRESS][DOMAIN_NAME] | Prestige Global Logistics" at bounding box center [404, 405] width 440 height 46
type input "Prestige Global Logistics"
type input "[EMAIL_ADDRESS][DOMAIN_NAME]"
type input "[PERSON_NAME]"
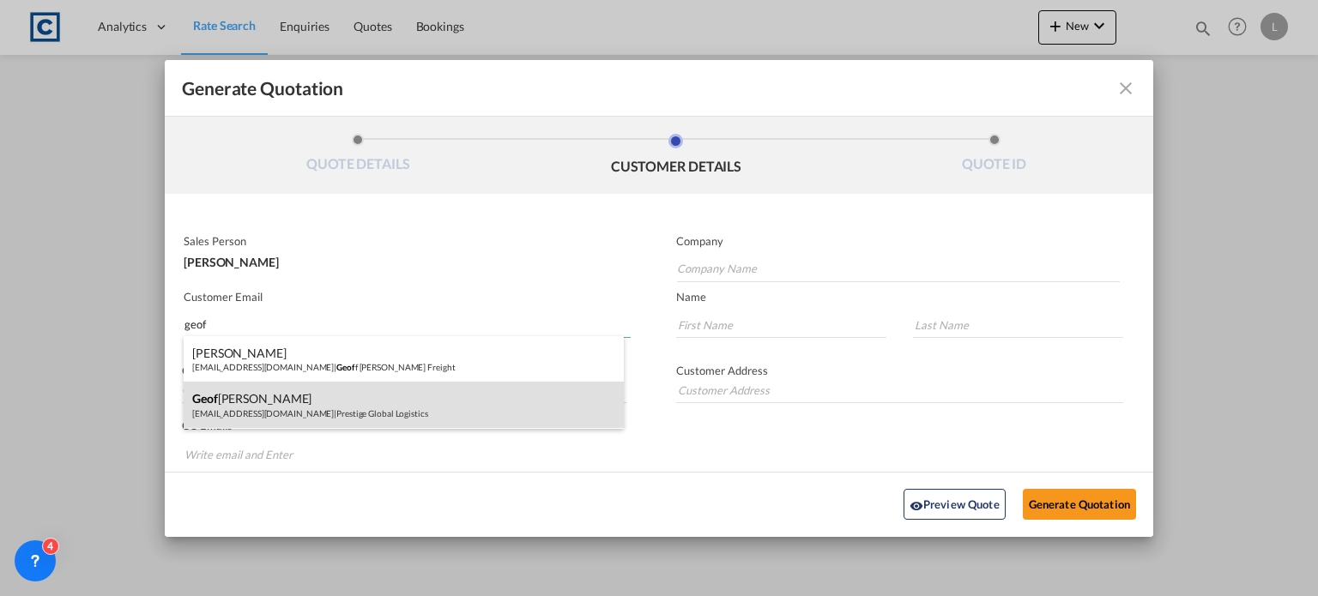
type input "[PERSON_NAME]"
type input "[STREET_ADDRESS][PERSON_NAME]"
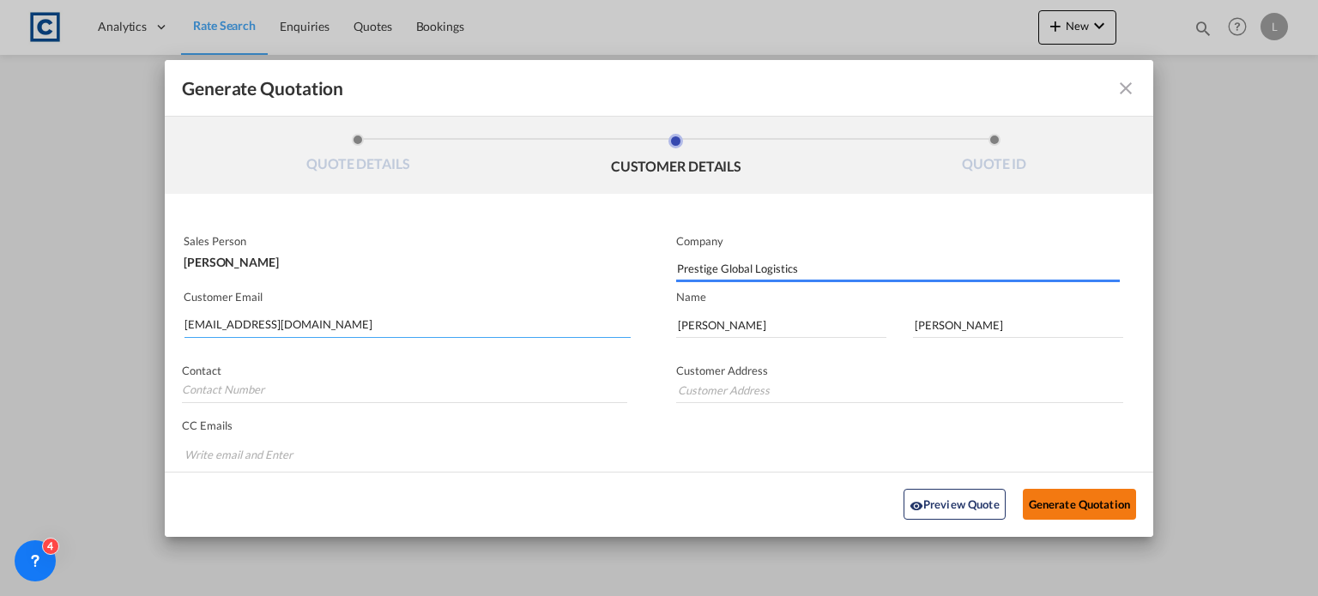
type input "[STREET_ADDRESS][PERSON_NAME]"
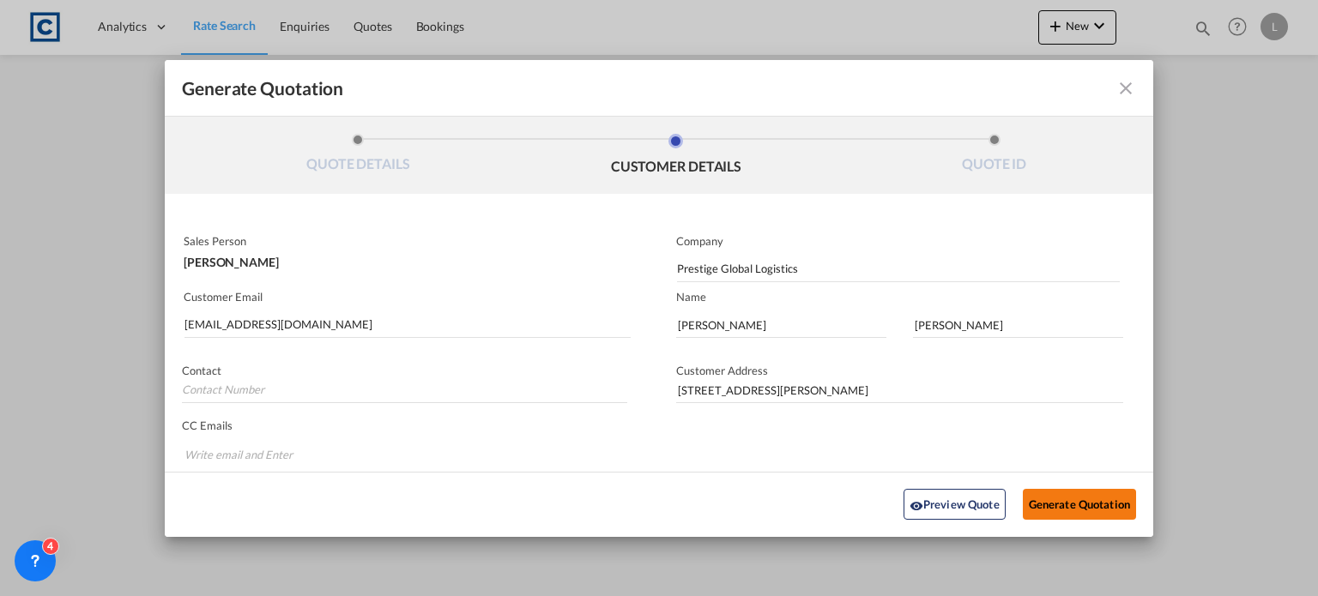
click at [1066, 498] on button "Generate Quotation" at bounding box center [1079, 504] width 113 height 31
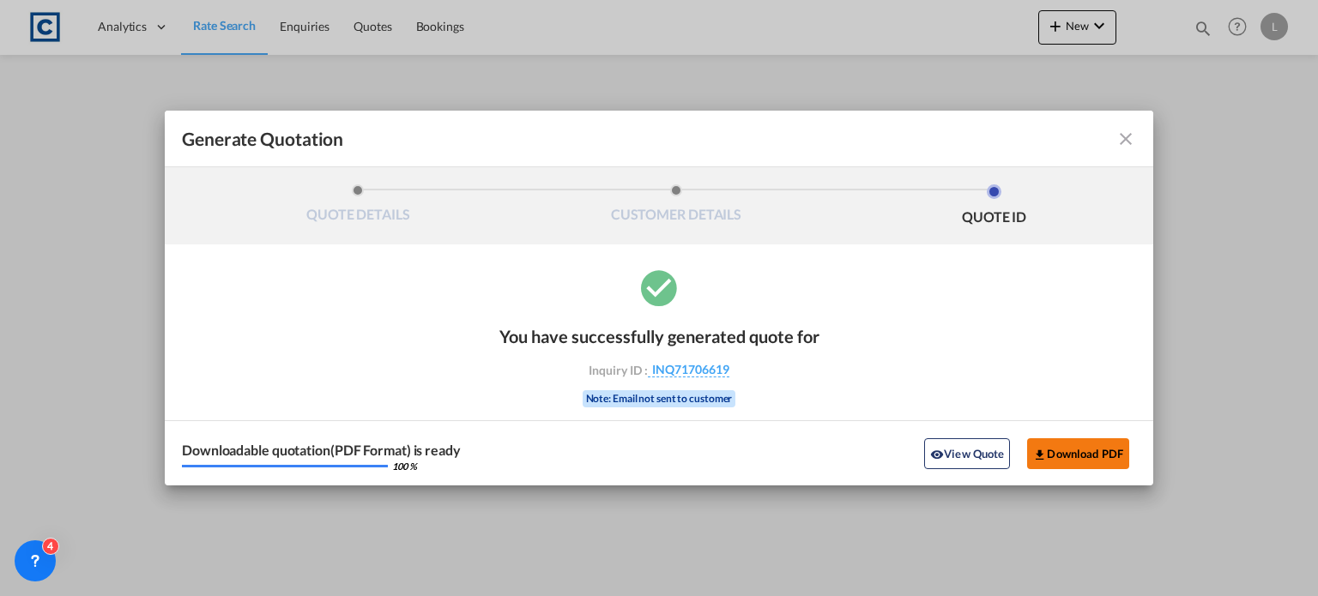
click at [1064, 455] on button "Download PDF" at bounding box center [1078, 453] width 102 height 31
click at [1122, 135] on md-icon "icon-close fg-AAA8AD cursor m-0" at bounding box center [1125, 139] width 21 height 21
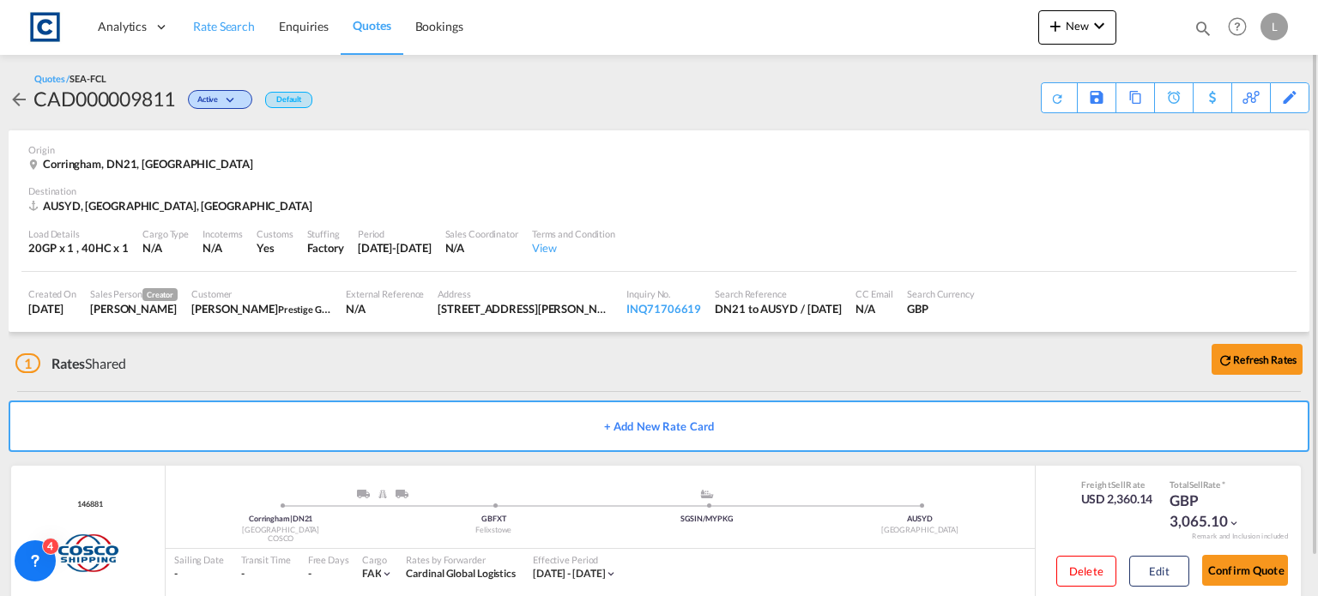
click at [217, 20] on span "Rate Search" at bounding box center [224, 26] width 62 height 15
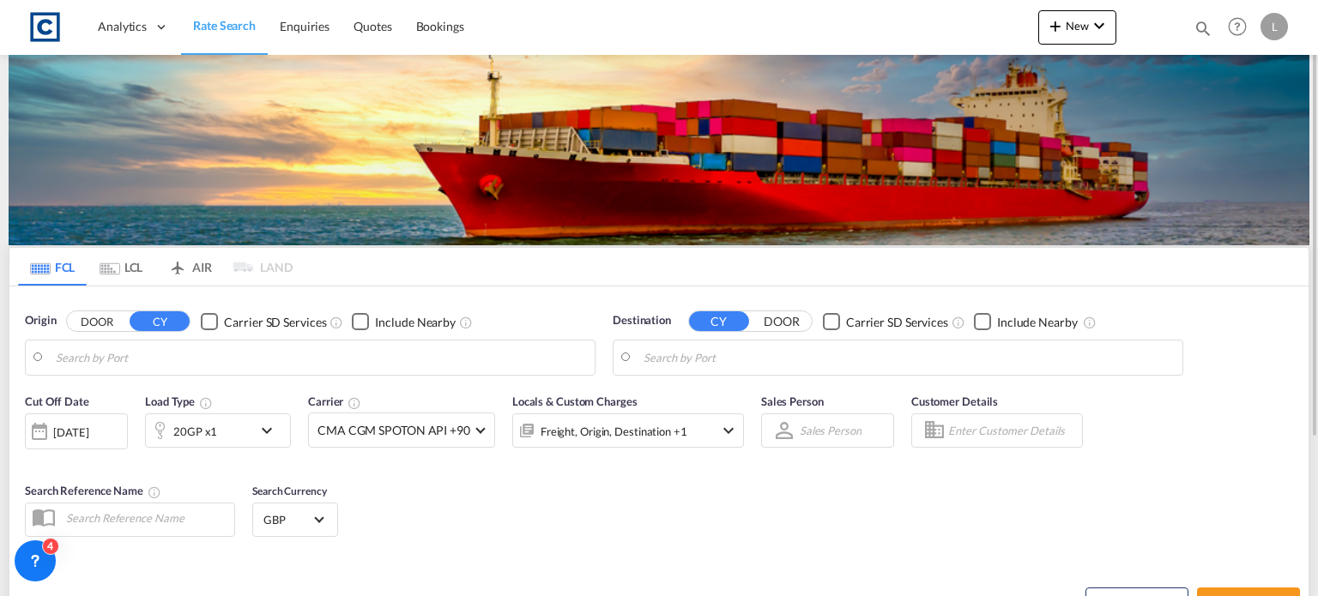
type input "GB-DN21, [PERSON_NAME]"
type input "[GEOGRAPHIC_DATA], AUSYD"
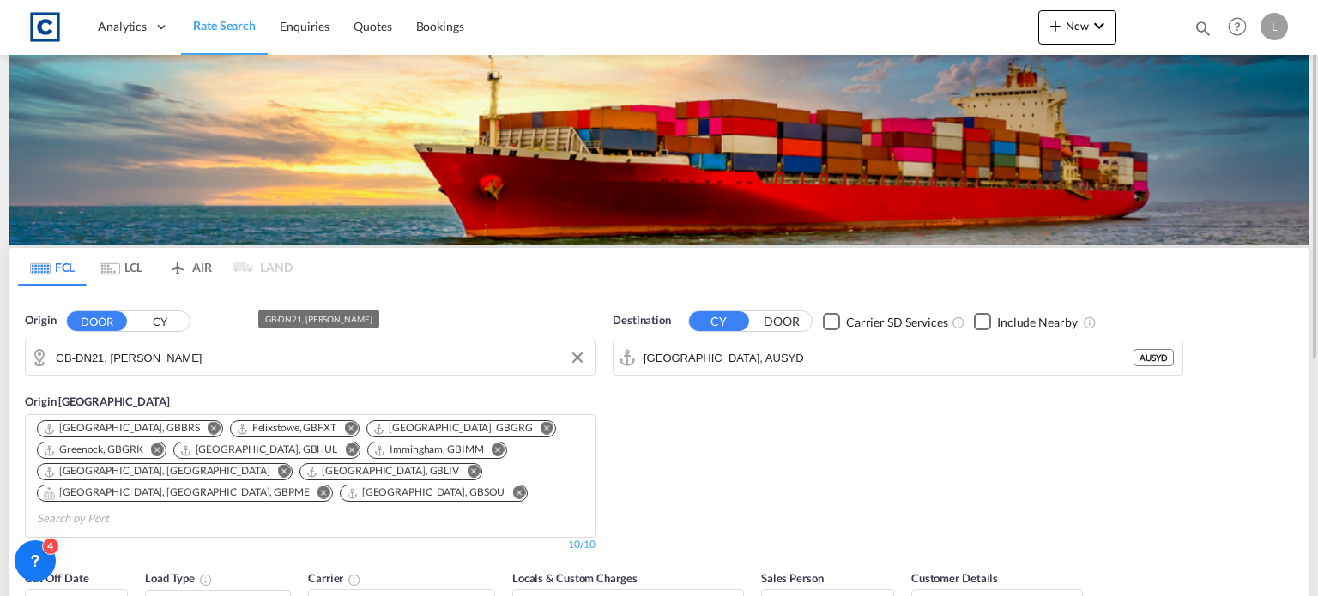
click at [160, 363] on input "GB-DN21, [PERSON_NAME]" at bounding box center [321, 358] width 530 height 26
click at [190, 362] on input "GB-DN21, [PERSON_NAME]" at bounding box center [321, 358] width 530 height 26
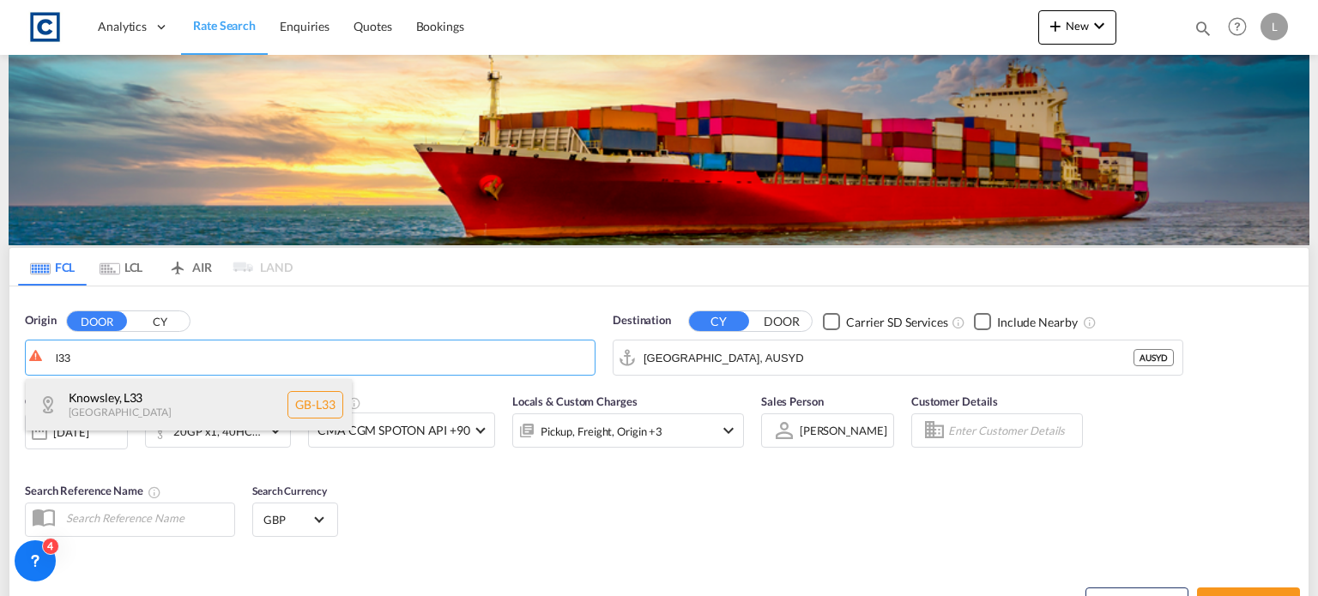
click at [132, 400] on div "Knowsley , L33 [GEOGRAPHIC_DATA] [GEOGRAPHIC_DATA]-L33" at bounding box center [189, 404] width 326 height 51
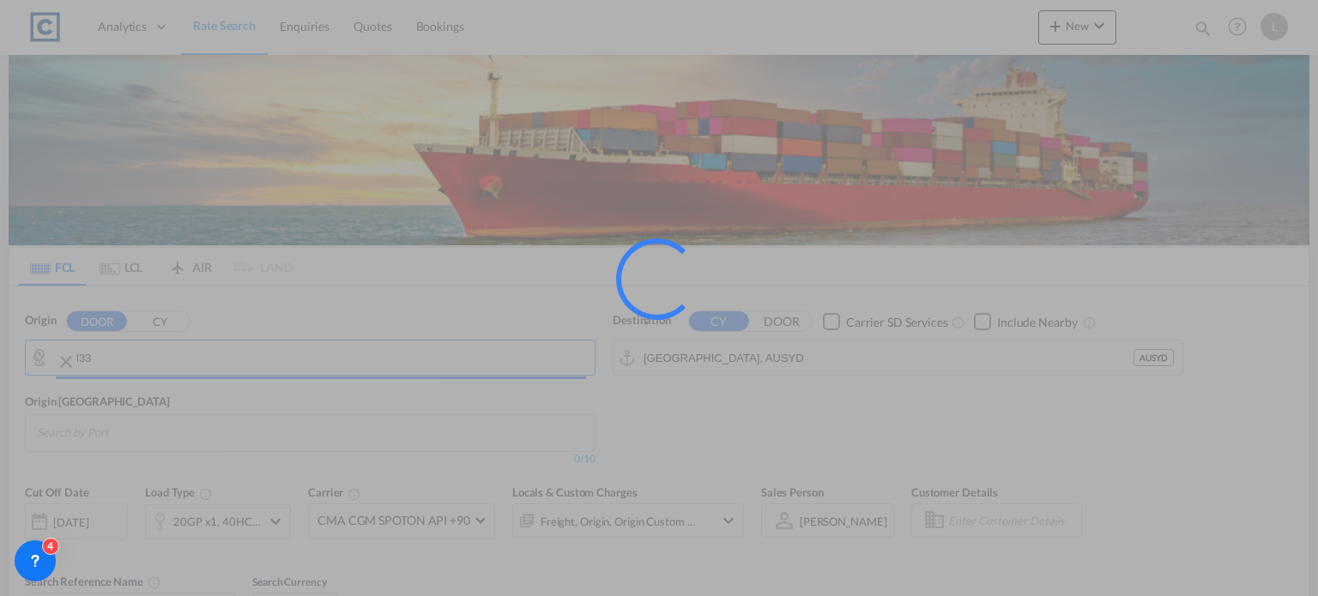
type input "GB-L33, Knowsley"
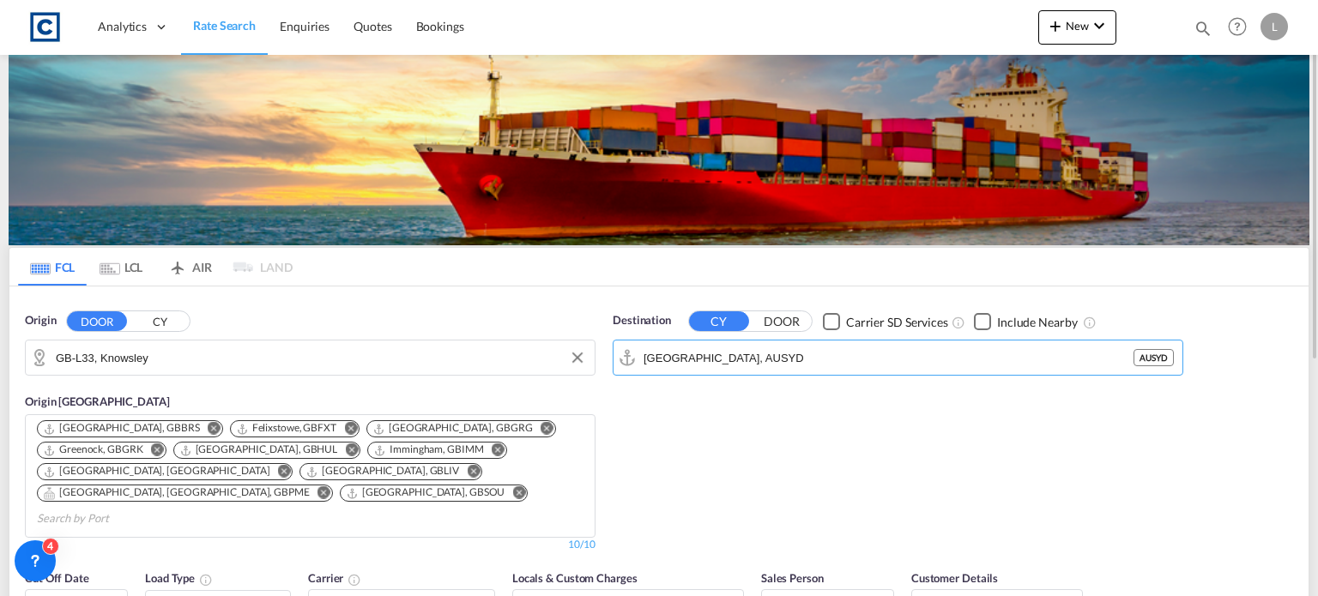
drag, startPoint x: 758, startPoint y: 355, endPoint x: 589, endPoint y: 359, distance: 169.1
click at [589, 359] on div "Origin DOOR CY GB-L33, [GEOGRAPHIC_DATA] Origin [GEOGRAPHIC_DATA] [GEOGRAPHIC_D…" at bounding box center [658, 424] width 1299 height 274
click at [793, 345] on input "[GEOGRAPHIC_DATA], AUSYD" at bounding box center [908, 358] width 530 height 26
drag, startPoint x: 752, startPoint y: 364, endPoint x: 649, endPoint y: 356, distance: 103.2
click at [649, 356] on input "[GEOGRAPHIC_DATA], AUSYD" at bounding box center [908, 358] width 530 height 26
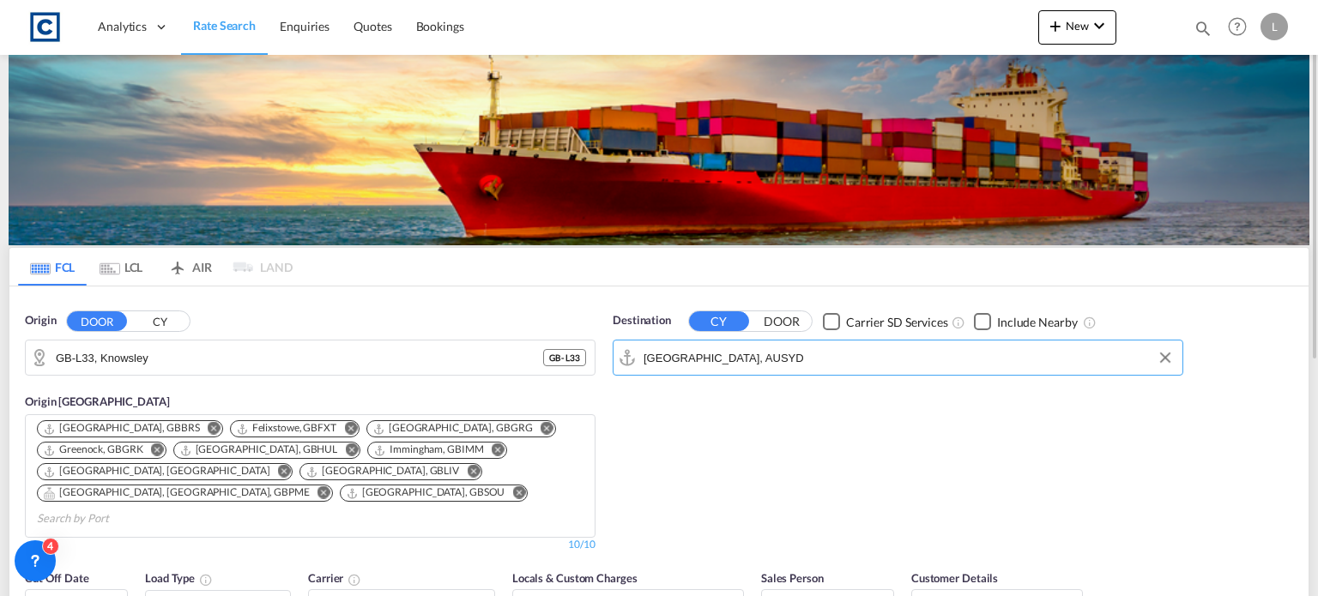
type input "S"
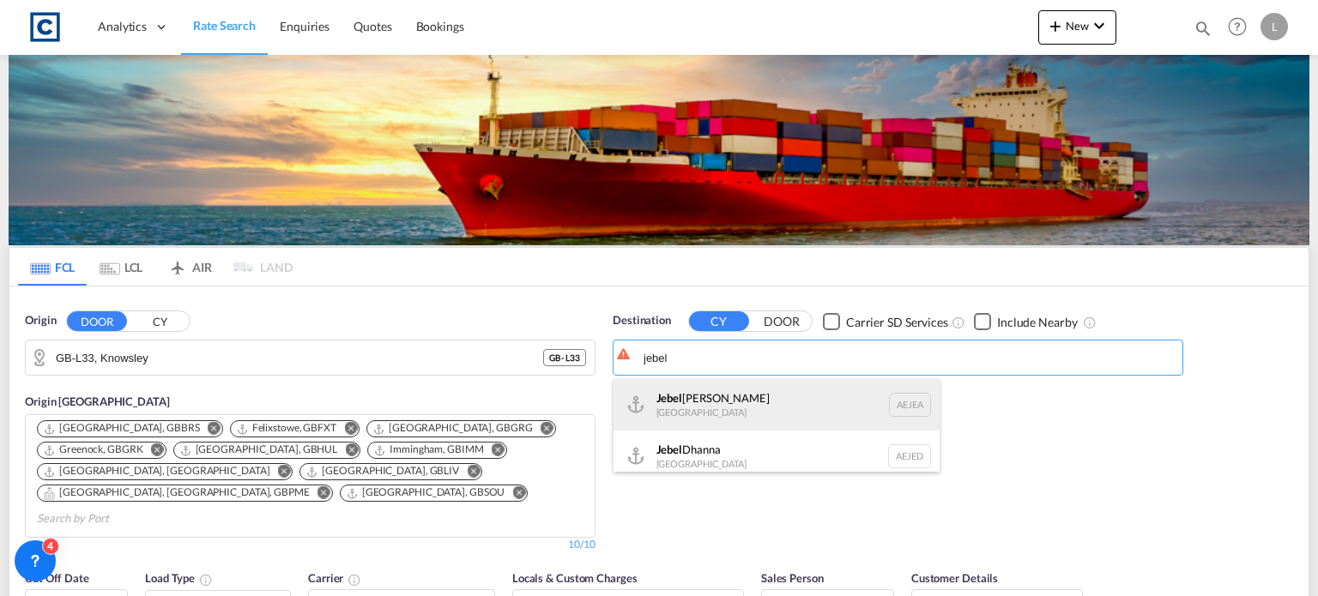
click at [650, 393] on div "[GEOGRAPHIC_DATA] [GEOGRAPHIC_DATA]" at bounding box center [776, 404] width 326 height 51
type input "[GEOGRAPHIC_DATA], [GEOGRAPHIC_DATA]"
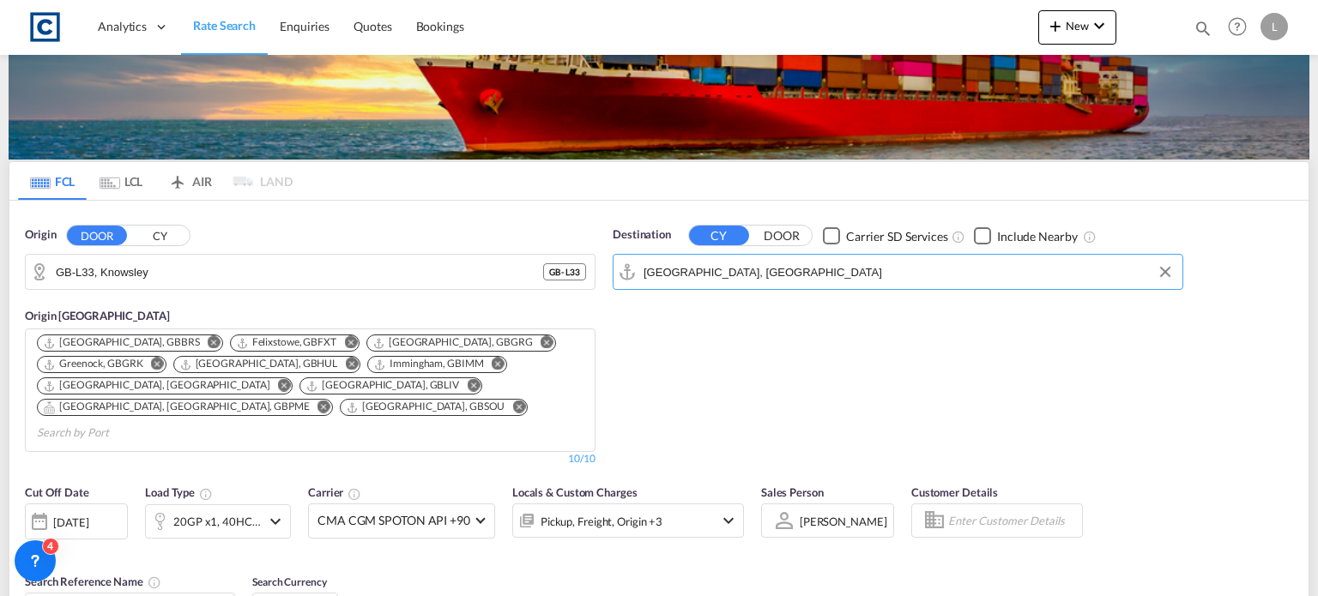
scroll to position [172, 0]
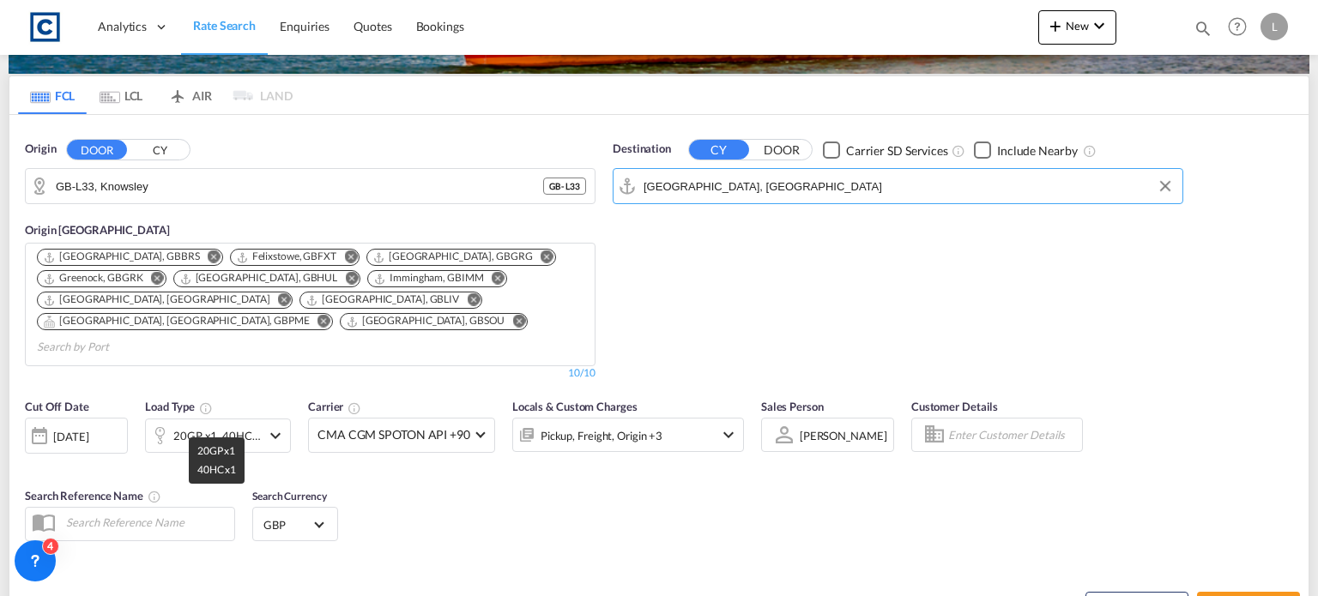
click at [205, 424] on div "20GP x1, 40HC x1" at bounding box center [217, 436] width 88 height 24
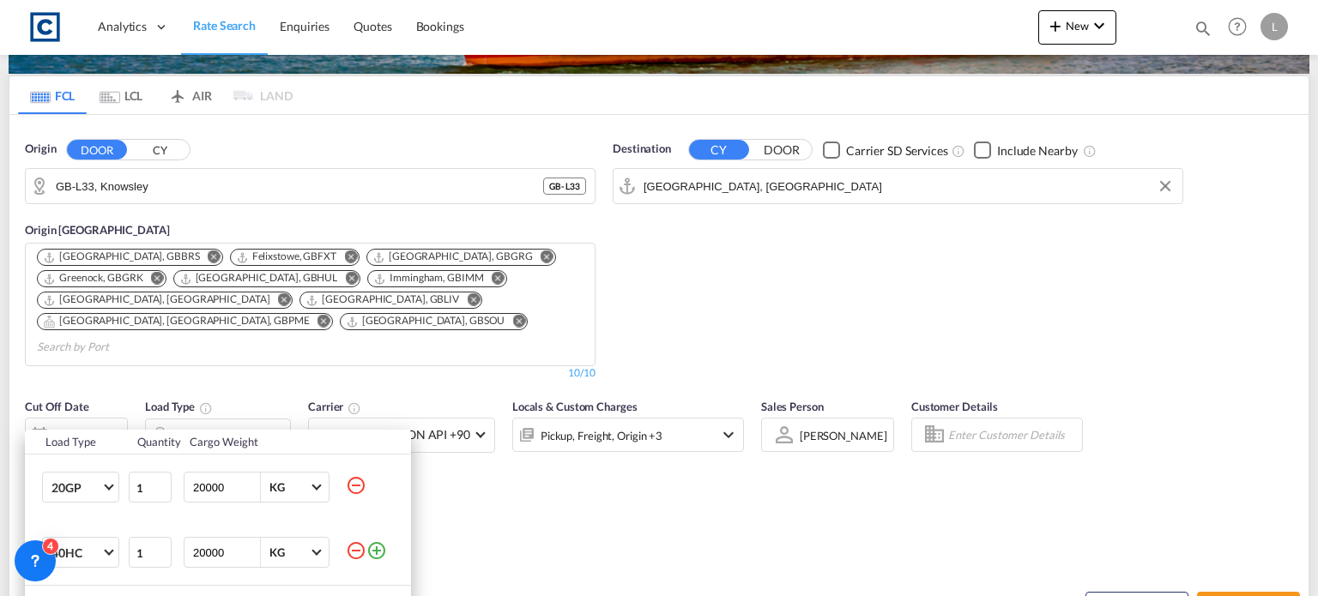
click at [353, 486] on md-icon "icon-minus-circle-outline" at bounding box center [356, 485] width 21 height 21
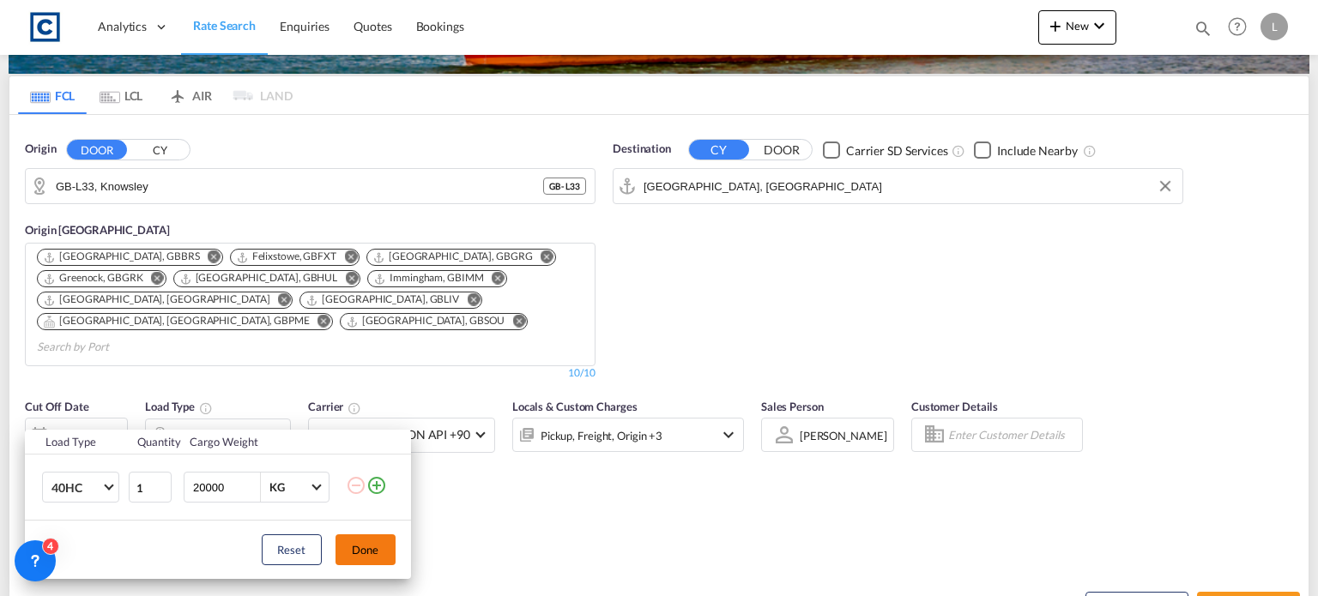
click at [365, 543] on button "Done" at bounding box center [365, 550] width 60 height 31
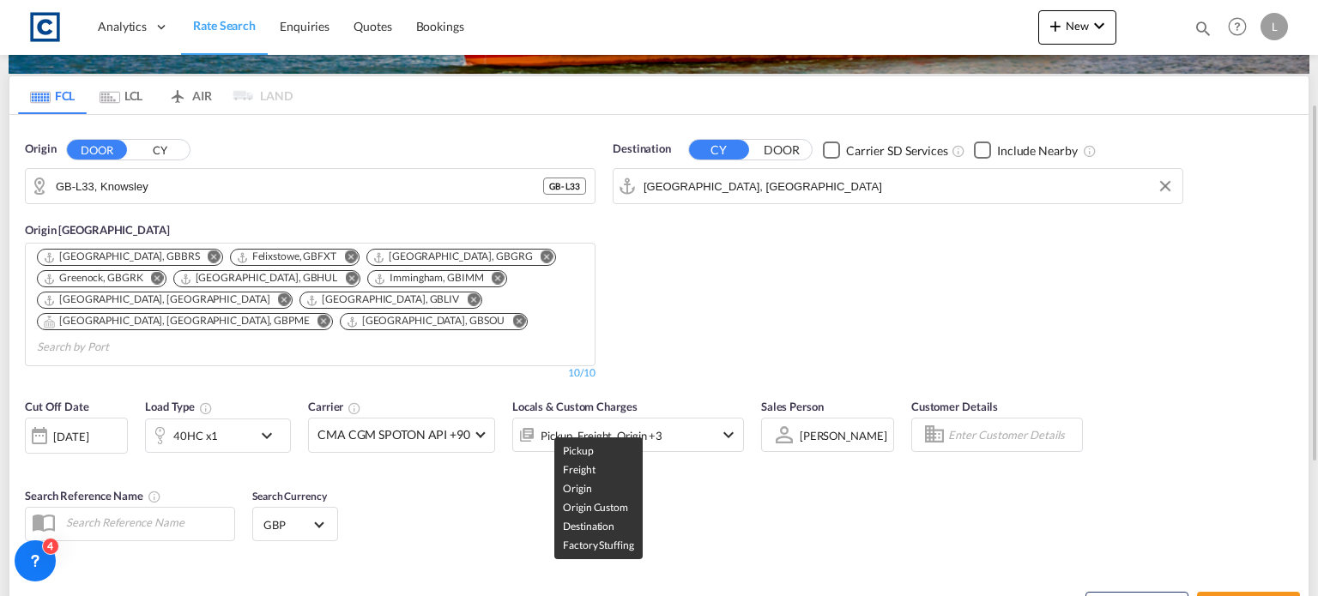
click at [583, 424] on div "Pickup, Freight, Origin +3" at bounding box center [602, 436] width 122 height 24
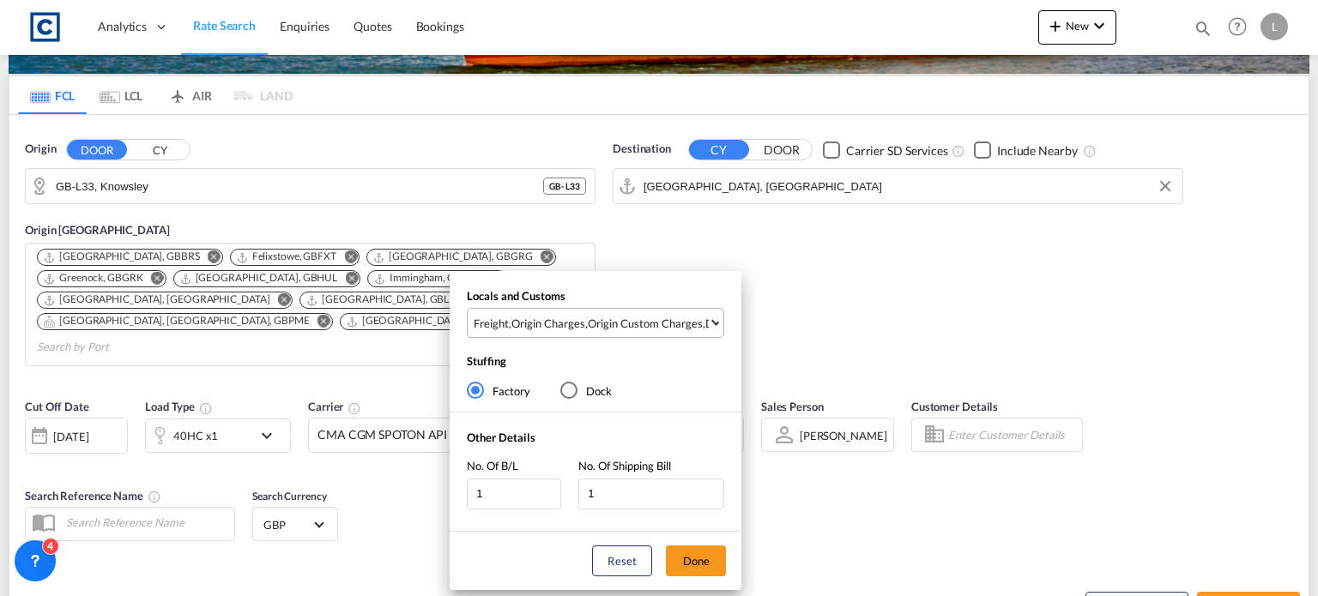
click at [590, 328] on div "Origin Custom Charges" at bounding box center [645, 323] width 115 height 15
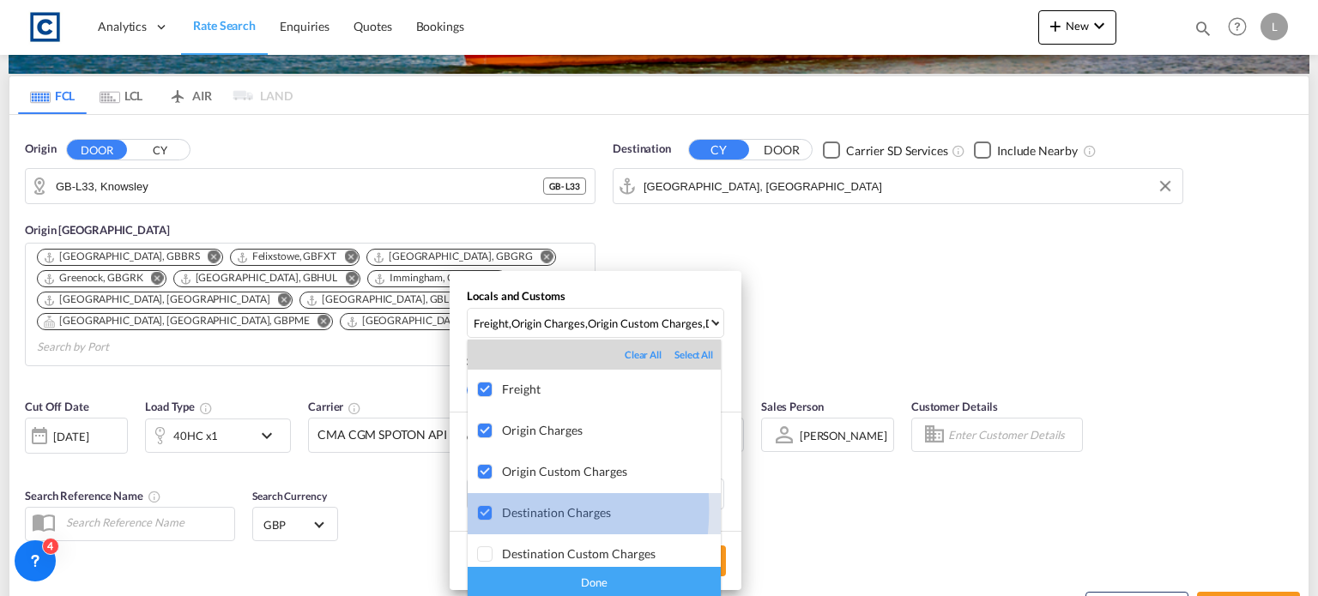
click at [479, 510] on div at bounding box center [485, 513] width 17 height 17
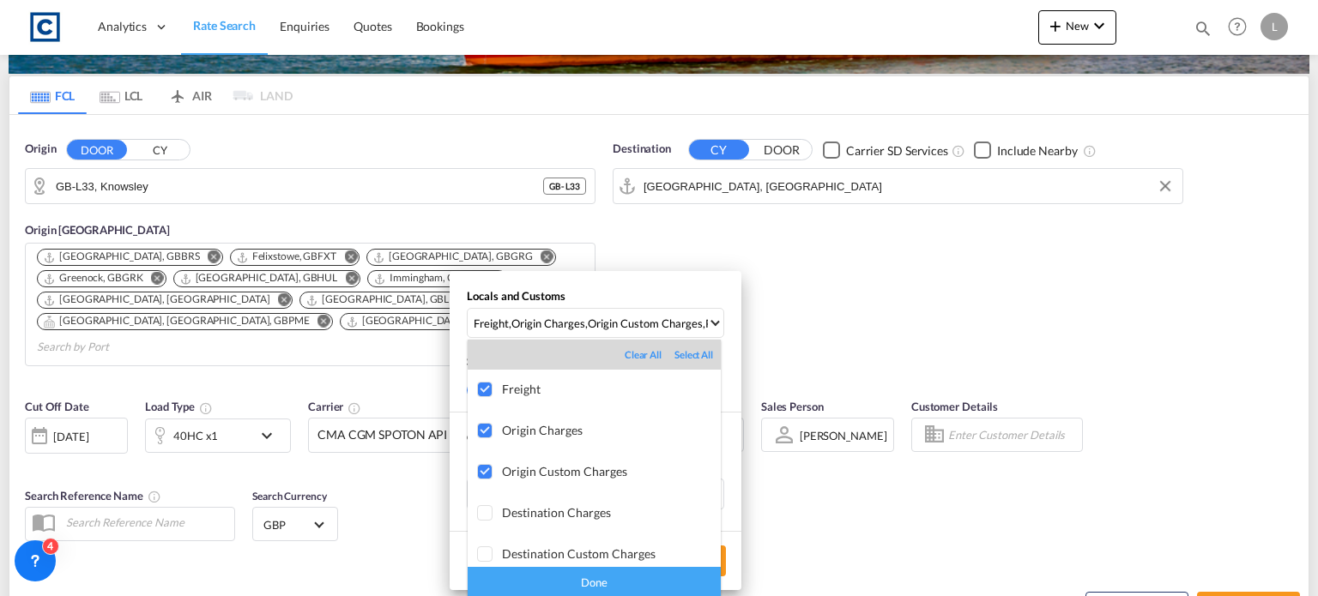
click at [520, 568] on div "Done" at bounding box center [594, 582] width 253 height 30
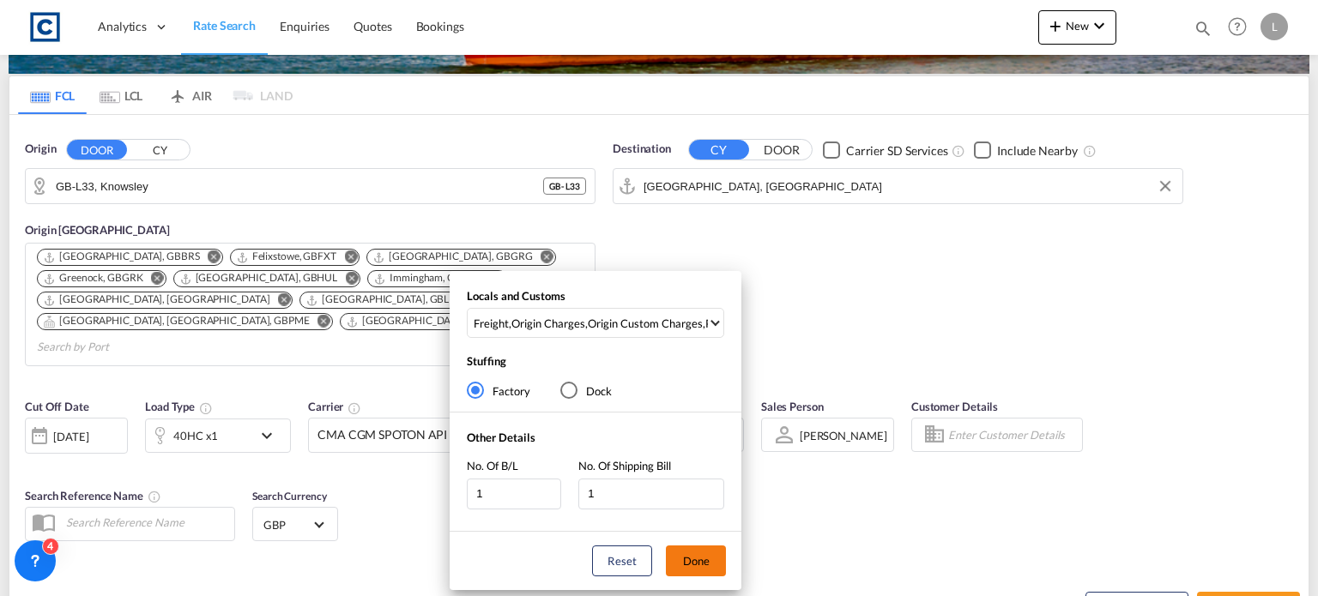
click at [683, 559] on button "Done" at bounding box center [696, 561] width 60 height 31
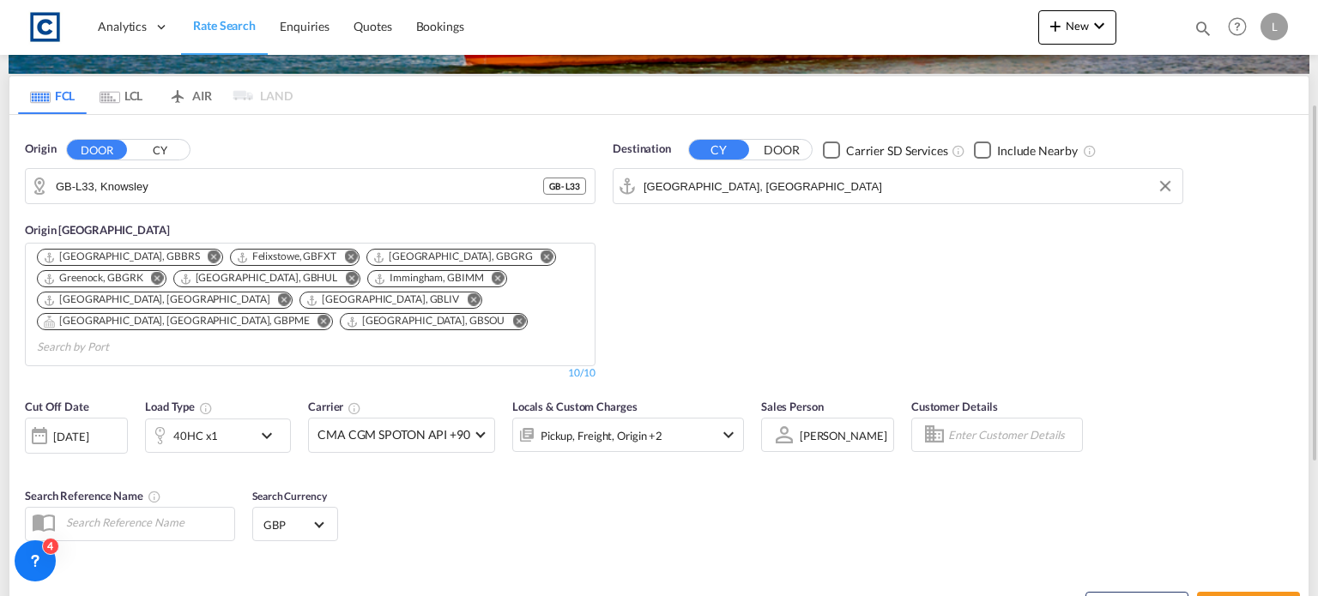
click at [711, 500] on div "Cut Off Date [DATE] [DATE] Load Type 40HC x1 Carrier CMA CGM SPOTON API +90 Onl…" at bounding box center [658, 473] width 1299 height 167
click at [1212, 592] on button "Search Rates" at bounding box center [1248, 607] width 103 height 31
type input "L33 to AEJEA / [DATE]"
